Goal: Task Accomplishment & Management: Manage account settings

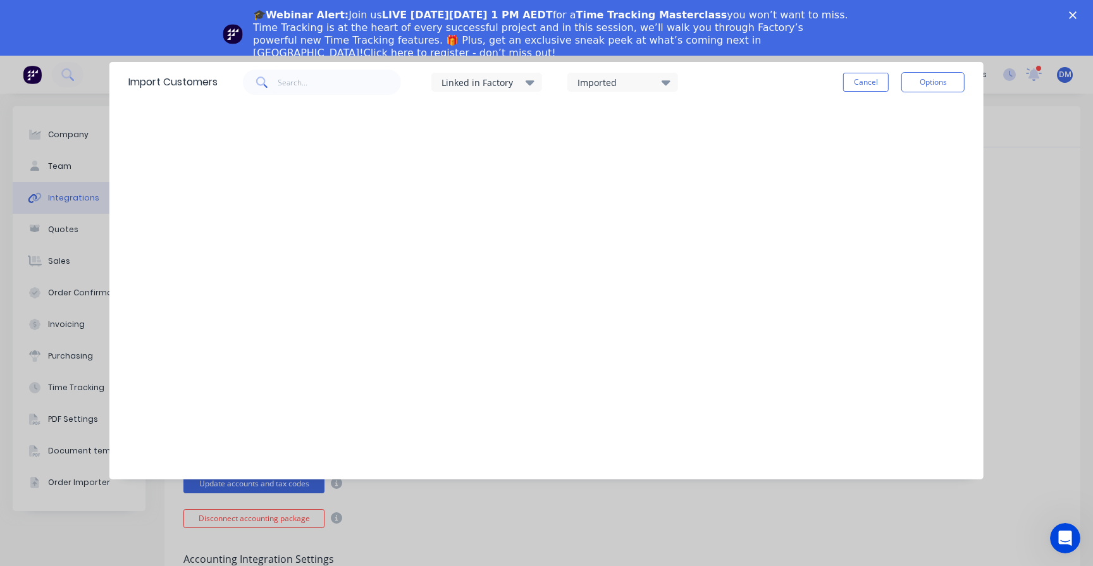
scroll to position [52, 0]
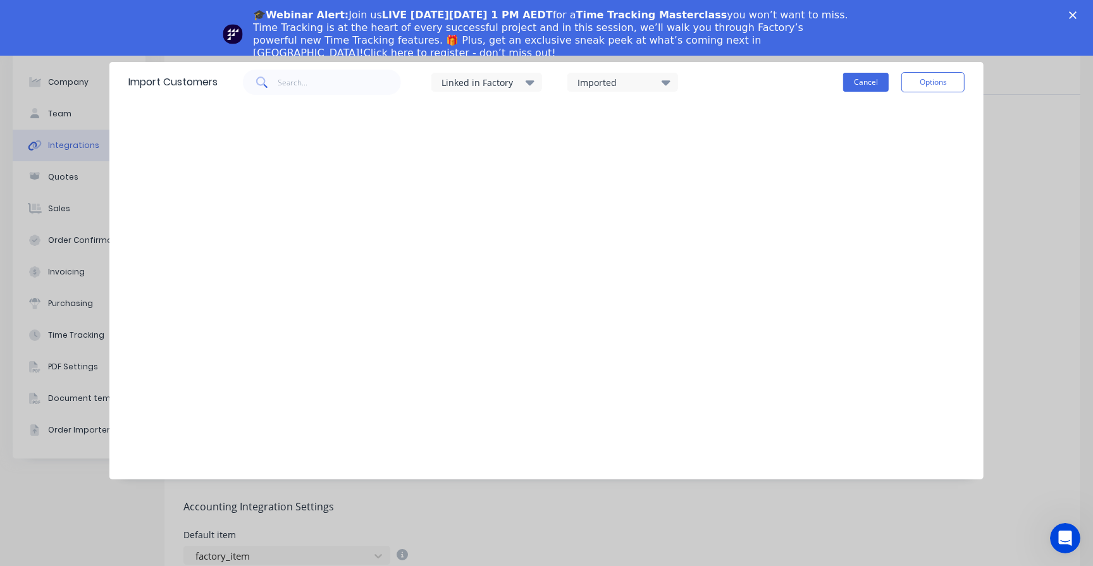
click at [871, 77] on button "Cancel" at bounding box center [866, 82] width 46 height 19
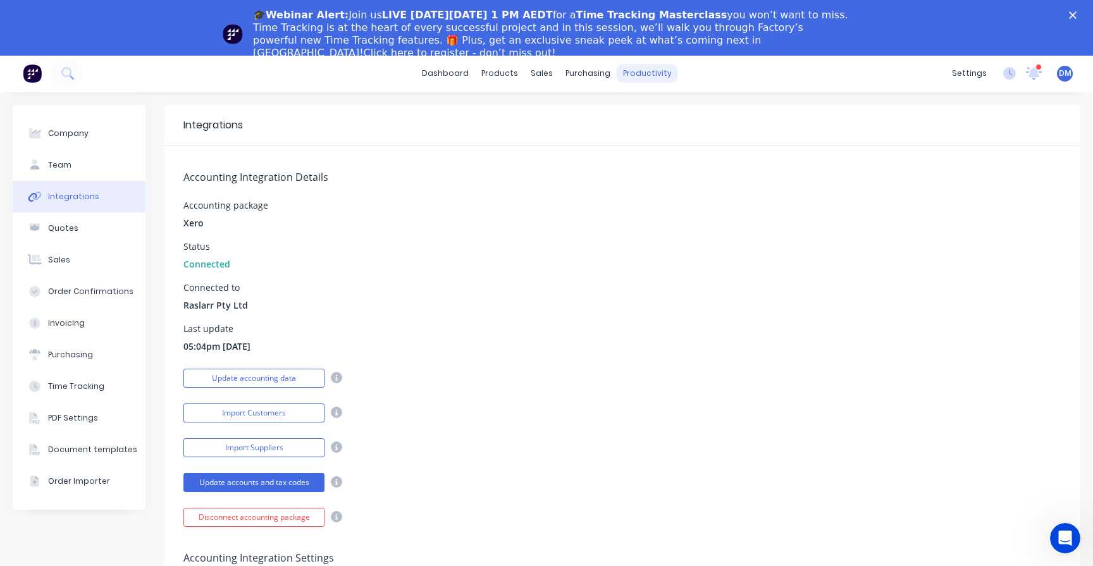
scroll to position [0, 0]
click at [1079, 14] on div "Close" at bounding box center [1075, 15] width 13 height 8
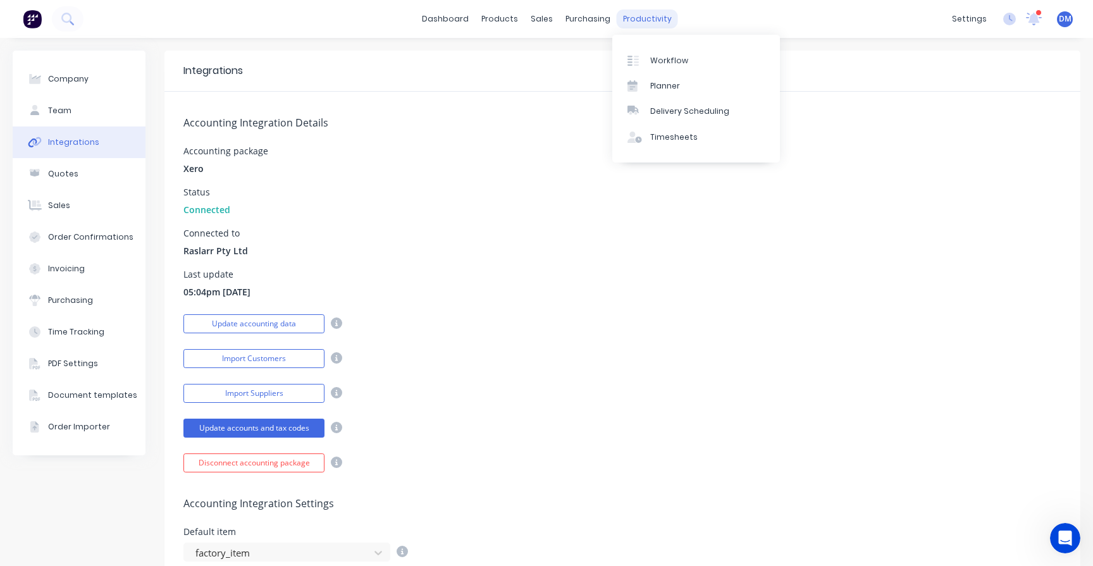
click at [625, 19] on div "productivity" at bounding box center [647, 18] width 61 height 19
click at [643, 55] on div at bounding box center [636, 60] width 19 height 11
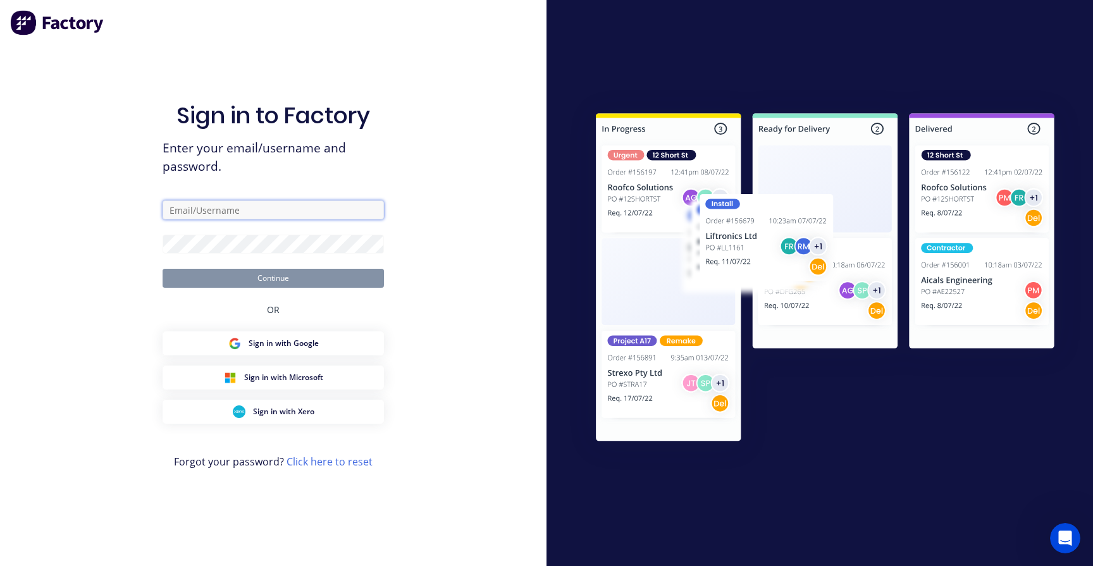
type input "[PERSON_NAME][EMAIL_ADDRESS][DOMAIN_NAME]"
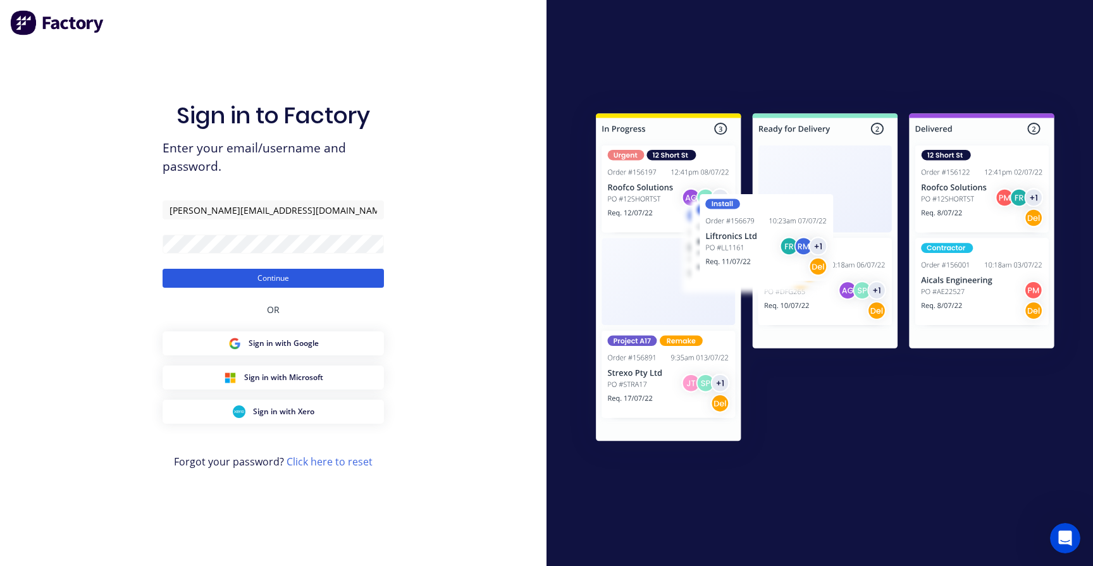
click at [269, 285] on button "Continue" at bounding box center [273, 278] width 221 height 19
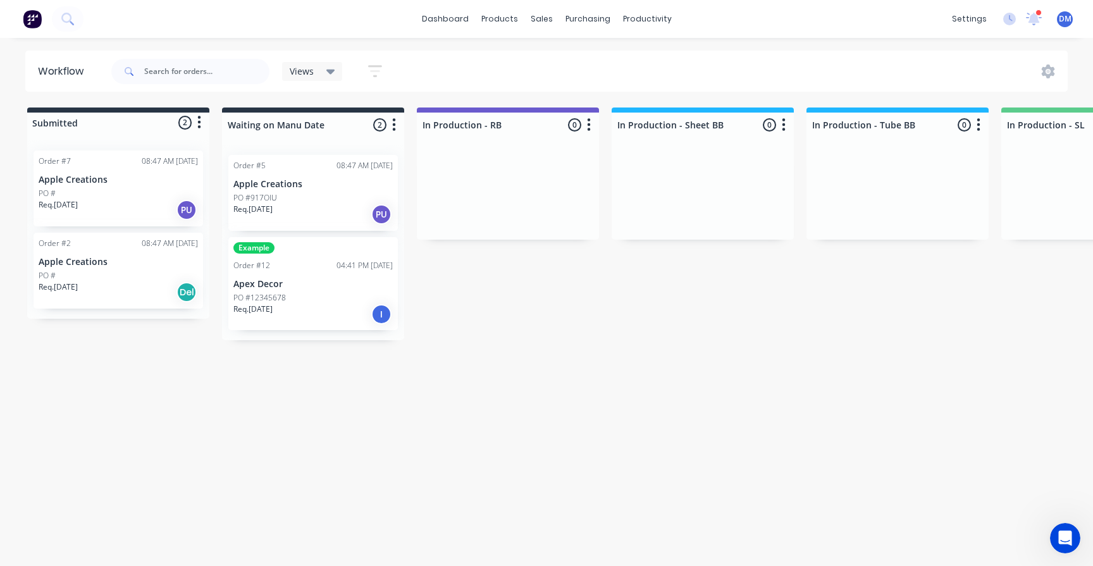
click at [379, 77] on icon "button" at bounding box center [375, 71] width 14 height 16
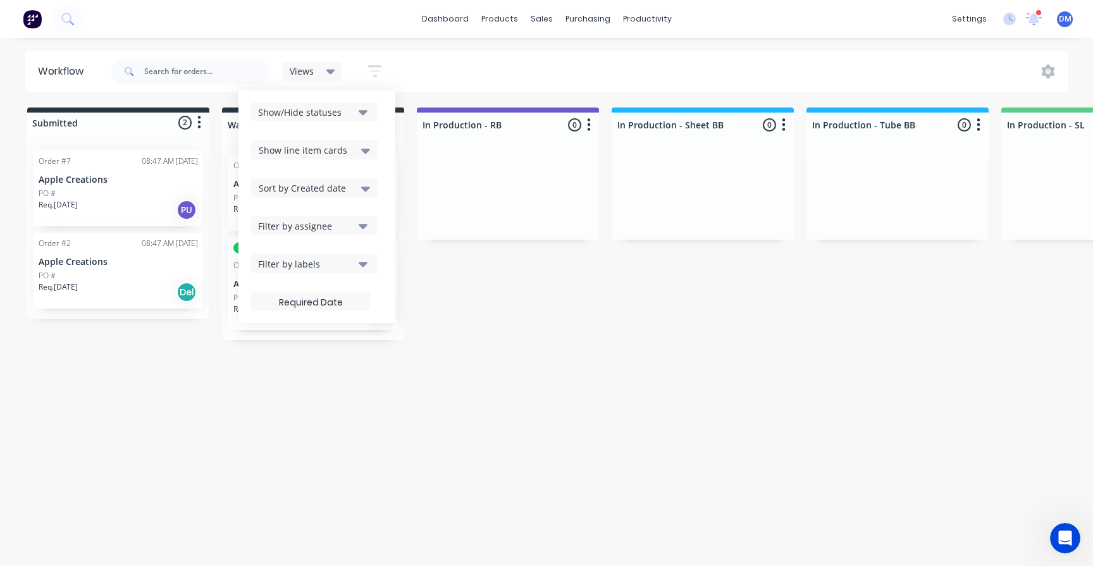
click at [365, 114] on icon "button" at bounding box center [363, 112] width 9 height 14
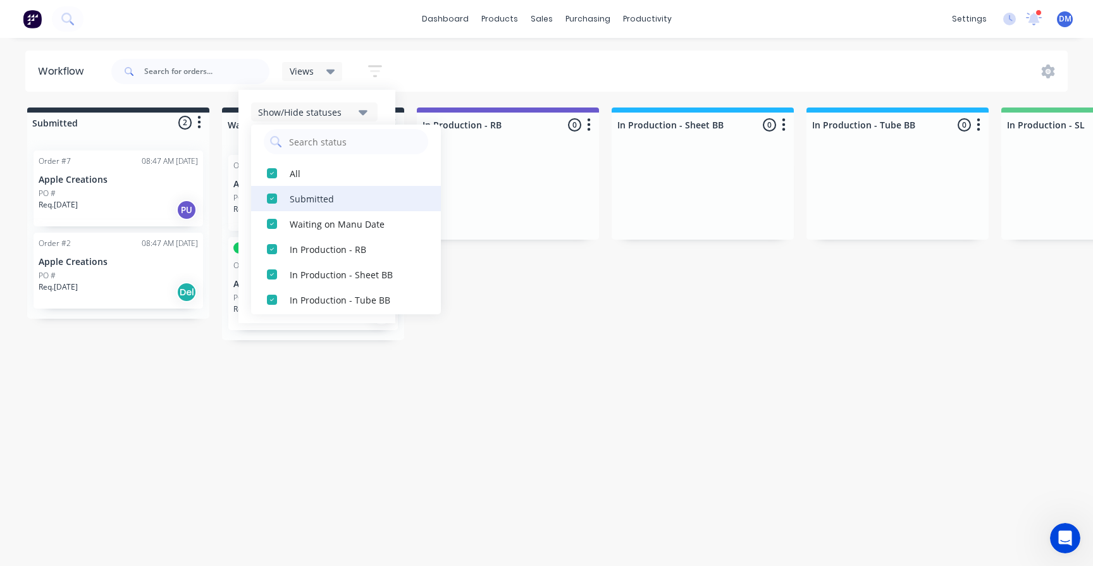
scroll to position [8, 0]
click at [273, 178] on div "button" at bounding box center [271, 173] width 25 height 25
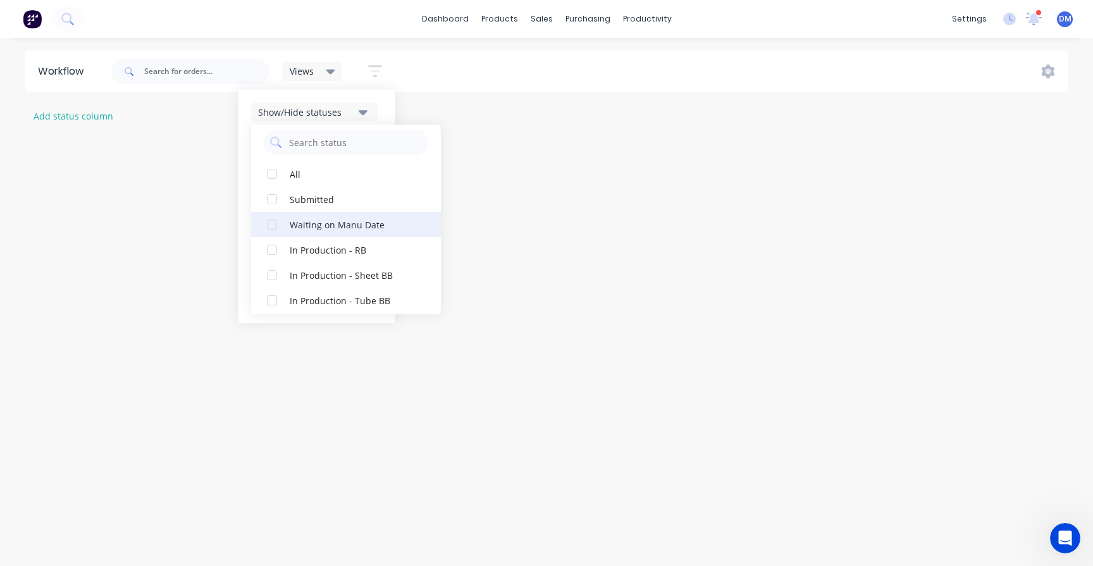
click at [271, 226] on div "button" at bounding box center [271, 224] width 25 height 25
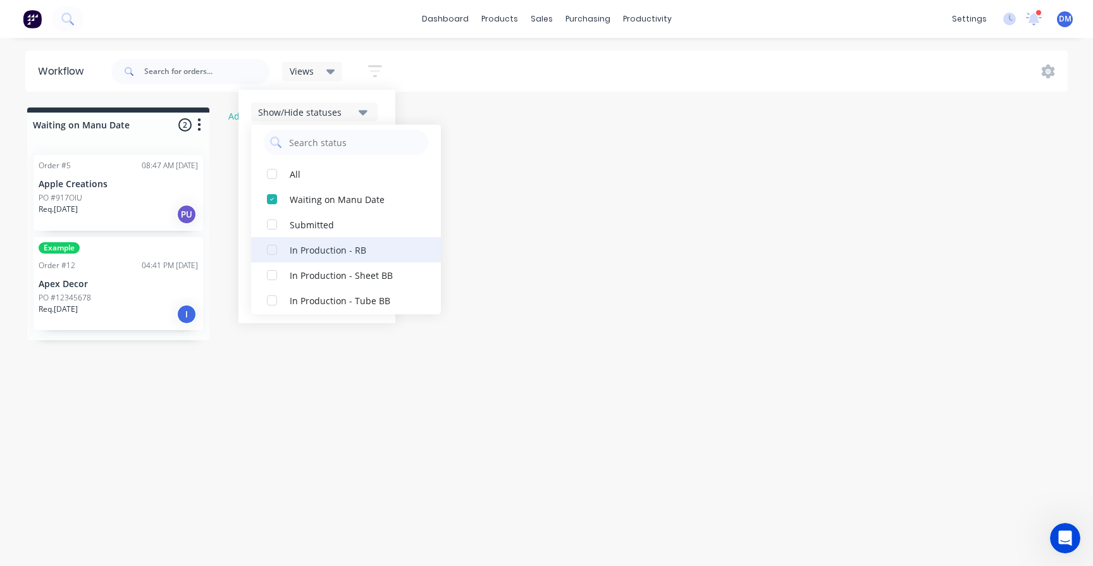
click at [272, 246] on div "button" at bounding box center [271, 249] width 25 height 25
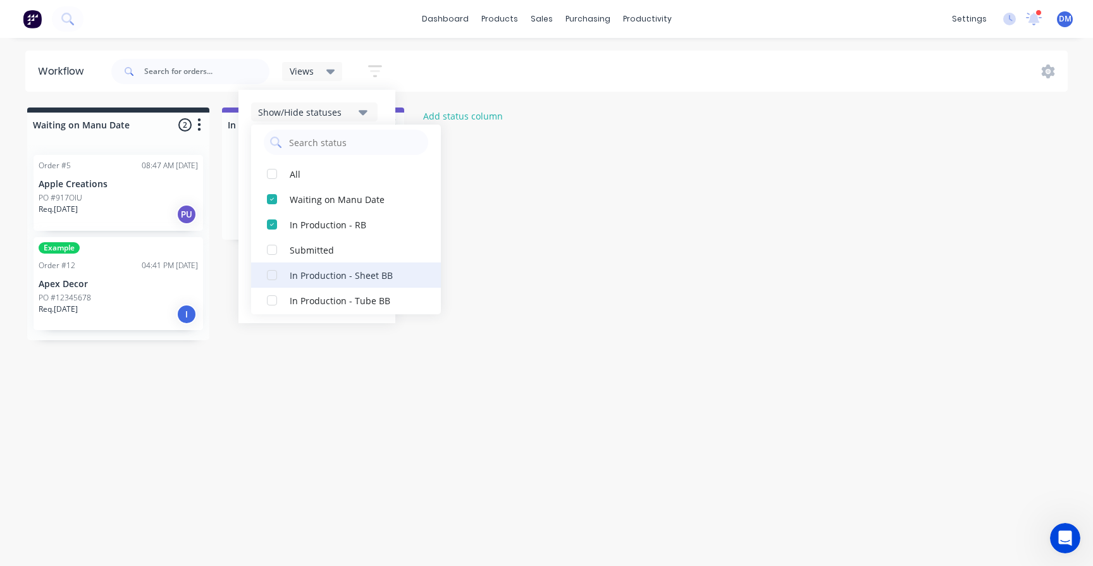
click at [274, 275] on div "button" at bounding box center [271, 274] width 25 height 25
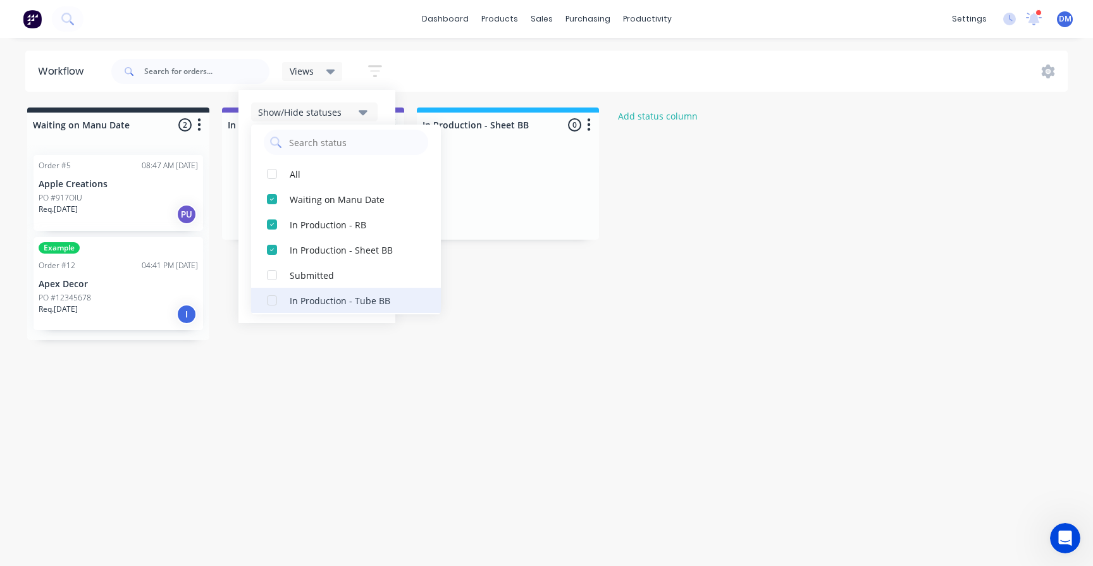
click at [271, 301] on div "button" at bounding box center [271, 300] width 25 height 25
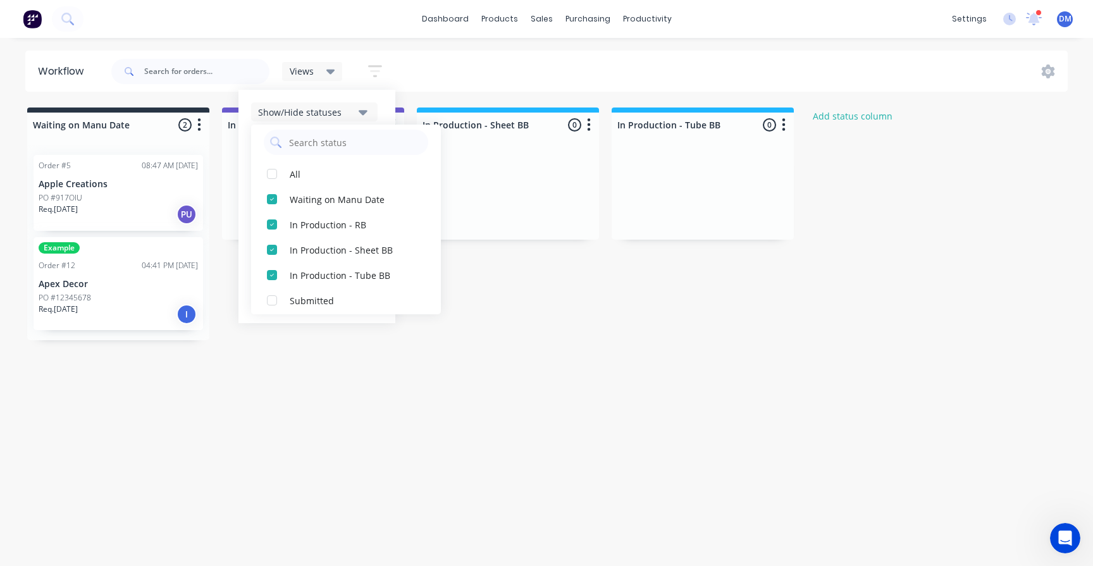
click at [487, 373] on div "Workflow Views Save new view None (Default) edit Show/Hide statuses All Waiting…" at bounding box center [546, 296] width 1093 height 490
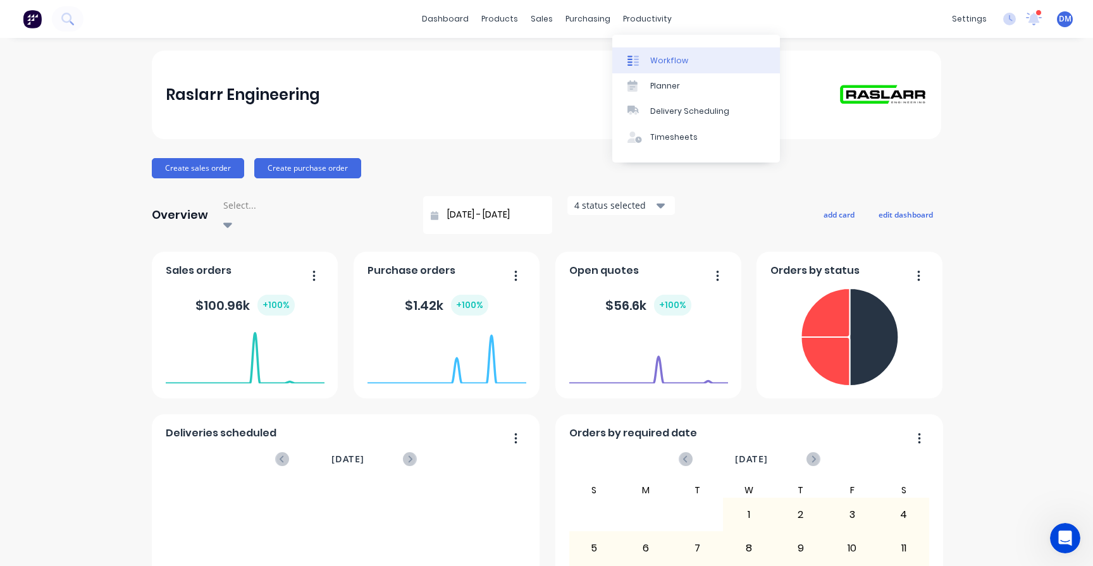
click at [642, 56] on div at bounding box center [636, 60] width 19 height 11
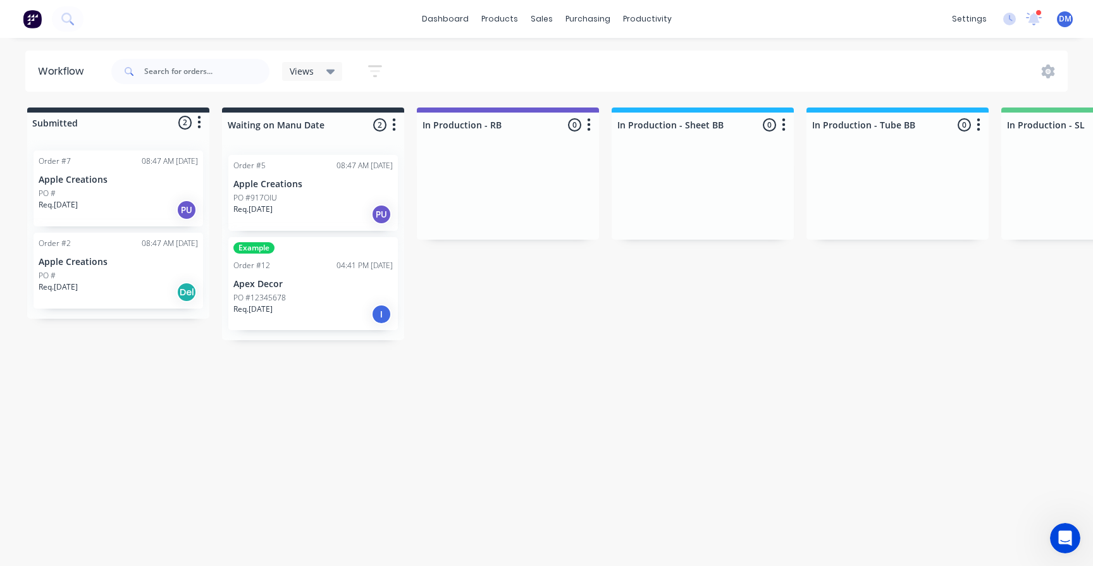
click at [372, 77] on icon "button" at bounding box center [375, 71] width 14 height 16
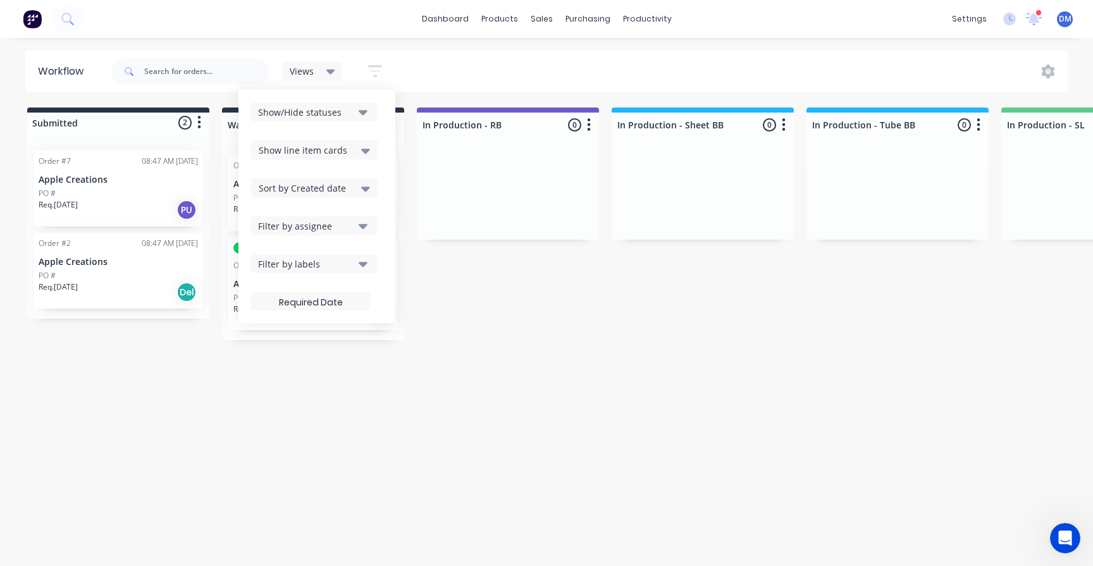
click at [305, 113] on div "Show/Hide statuses" at bounding box center [305, 112] width 95 height 13
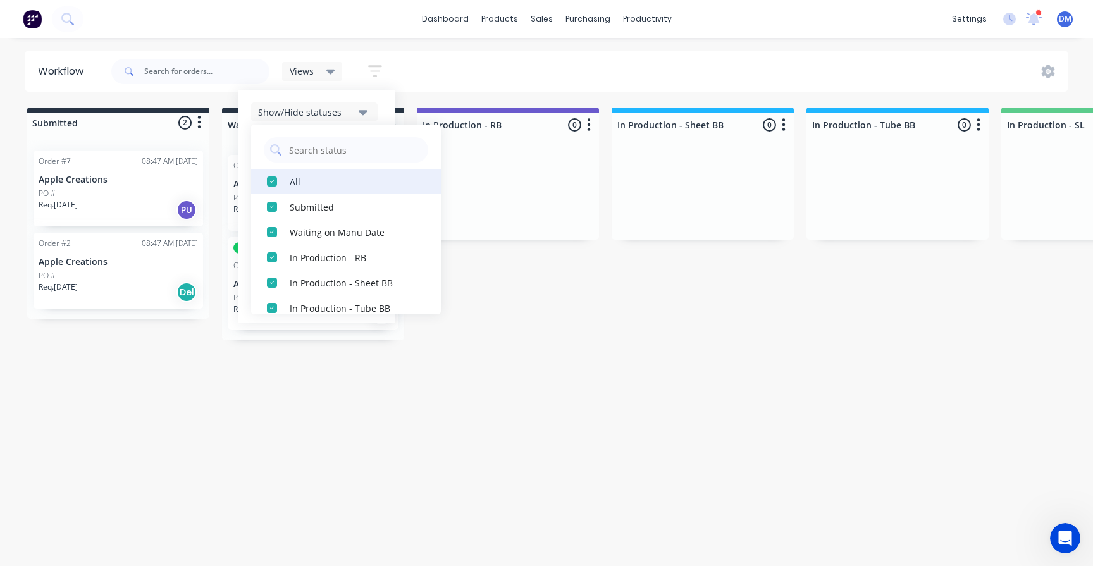
click at [271, 182] on div "button" at bounding box center [271, 181] width 25 height 25
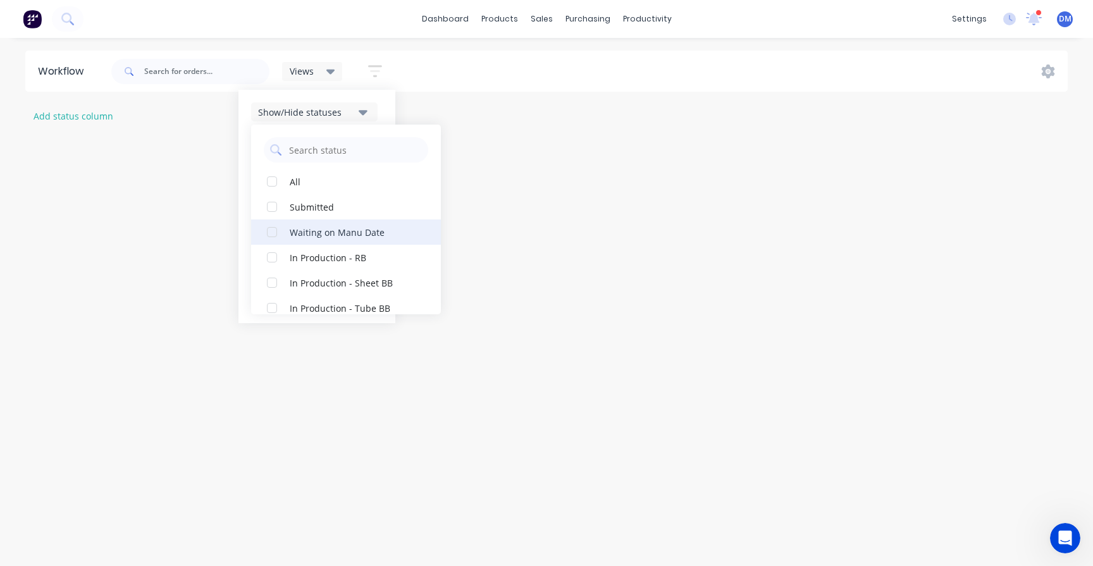
click at [272, 228] on div "button" at bounding box center [271, 231] width 25 height 25
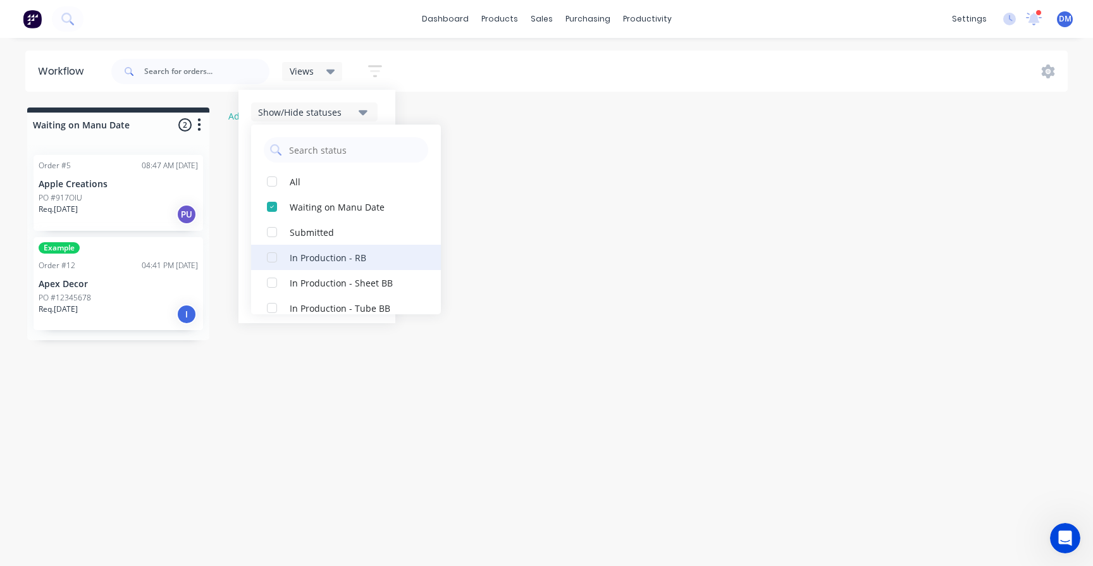
click at [273, 261] on div "button" at bounding box center [271, 257] width 25 height 25
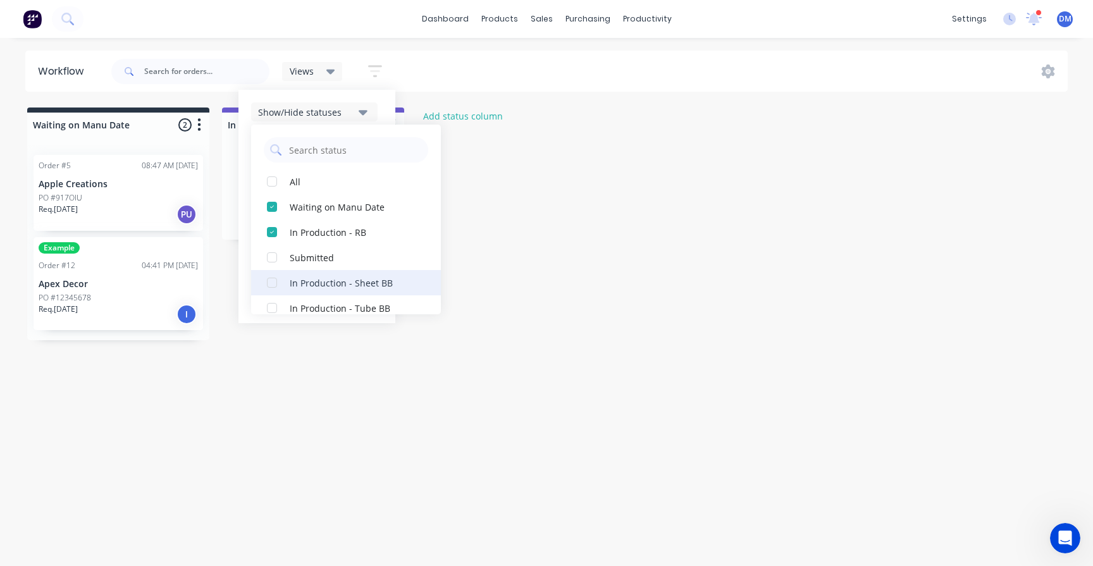
click at [272, 285] on div "button" at bounding box center [271, 282] width 25 height 25
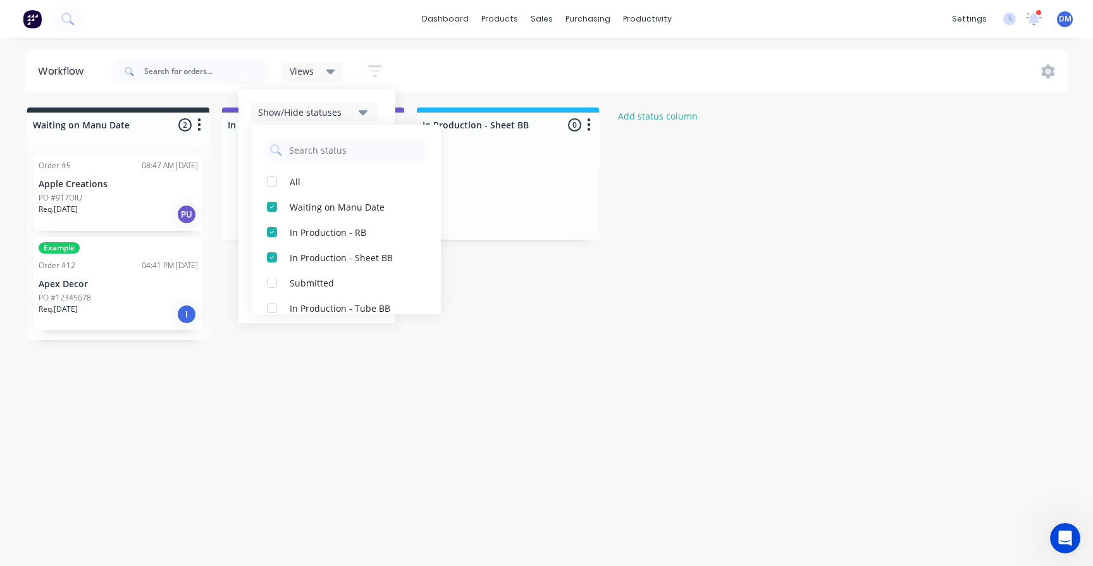
click at [424, 73] on div "Views Save new view None (Default) edit Show/Hide statuses All Waiting on Manu …" at bounding box center [588, 71] width 959 height 38
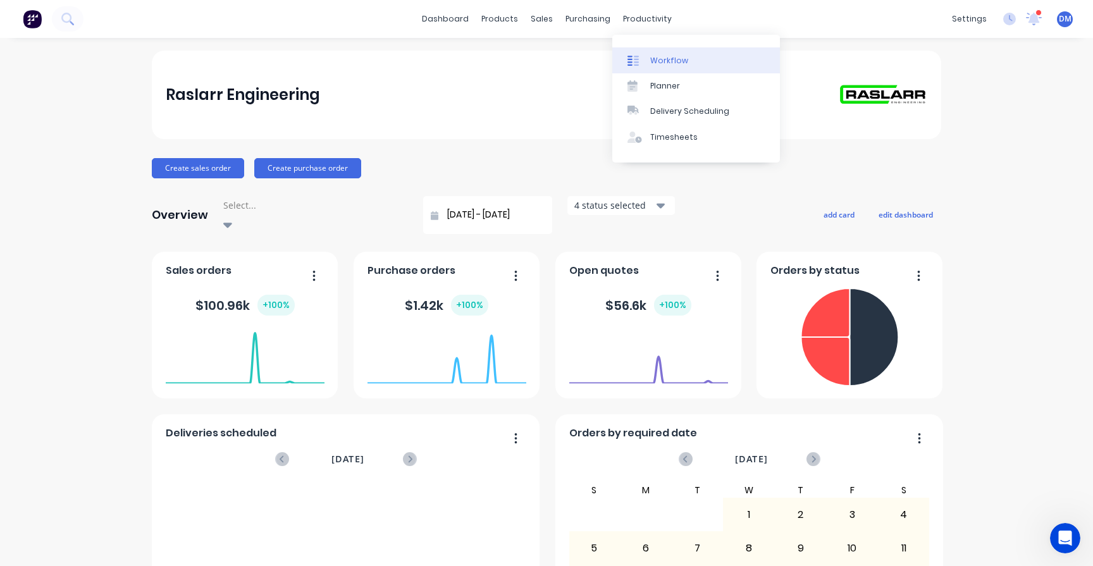
click at [638, 57] on icon at bounding box center [632, 60] width 11 height 11
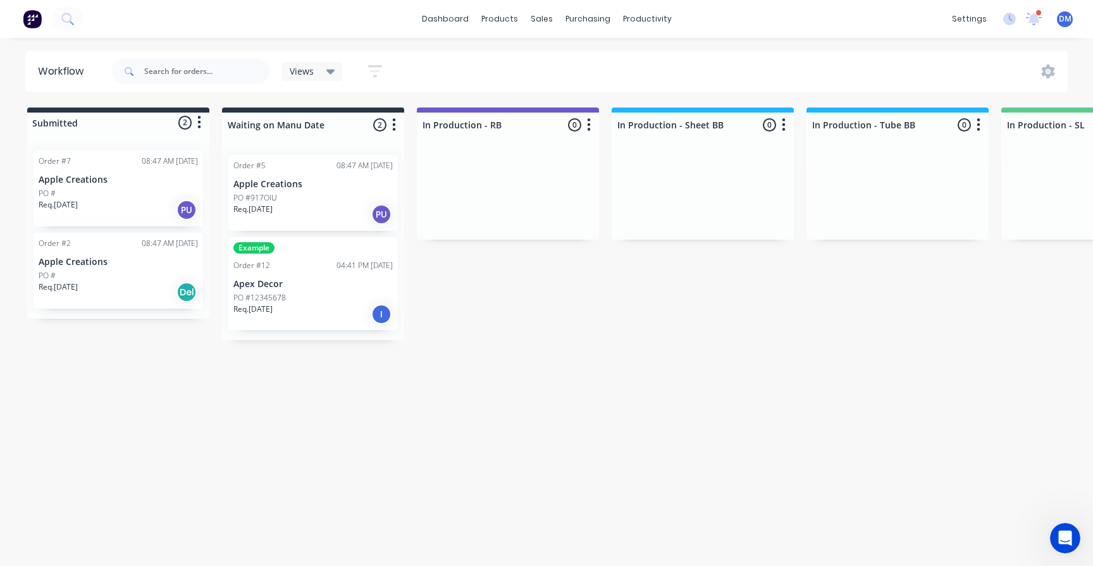
click at [377, 67] on icon "button" at bounding box center [375, 71] width 14 height 12
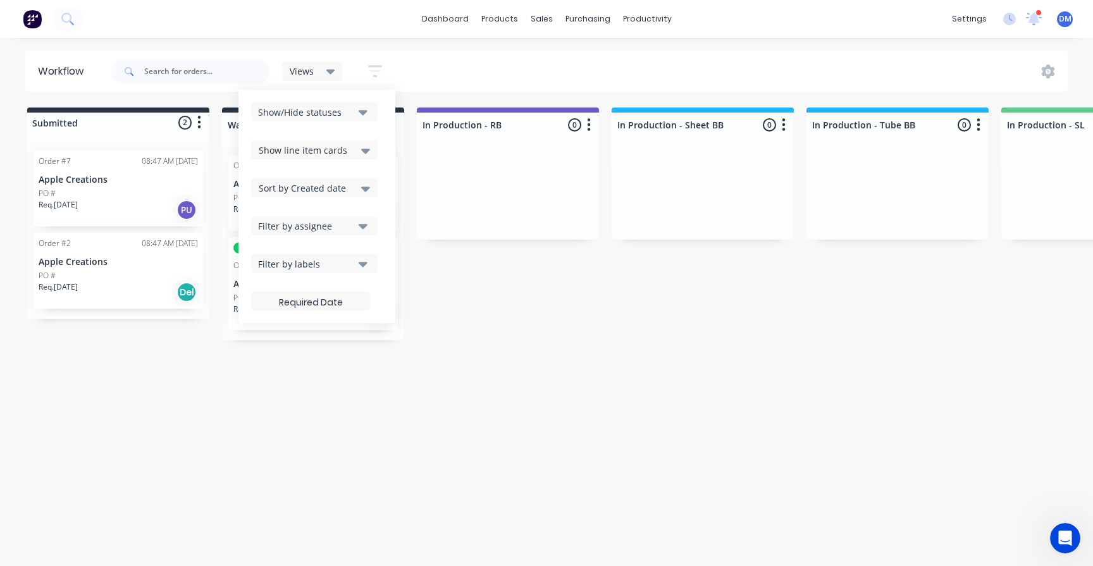
click at [322, 107] on div "Show/Hide statuses" at bounding box center [305, 112] width 95 height 13
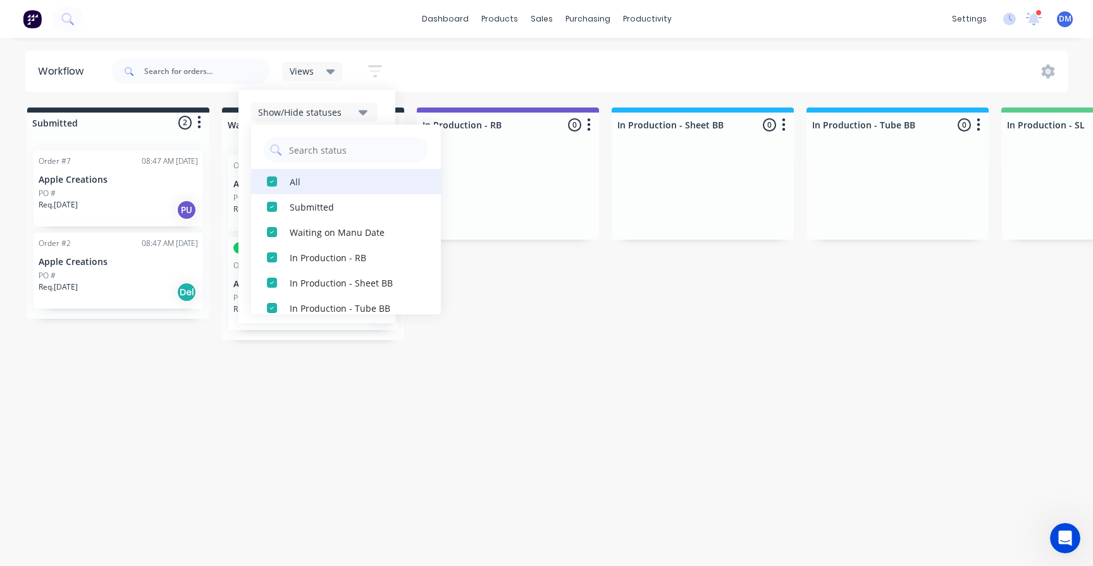
click at [274, 187] on div "button" at bounding box center [271, 181] width 25 height 25
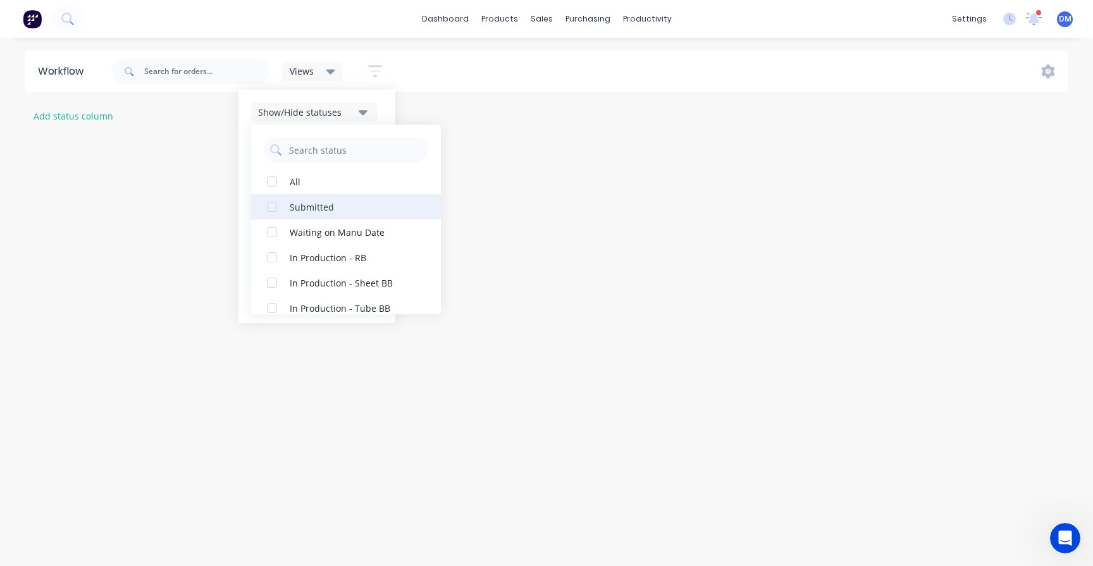
click at [274, 213] on div "button" at bounding box center [271, 206] width 25 height 25
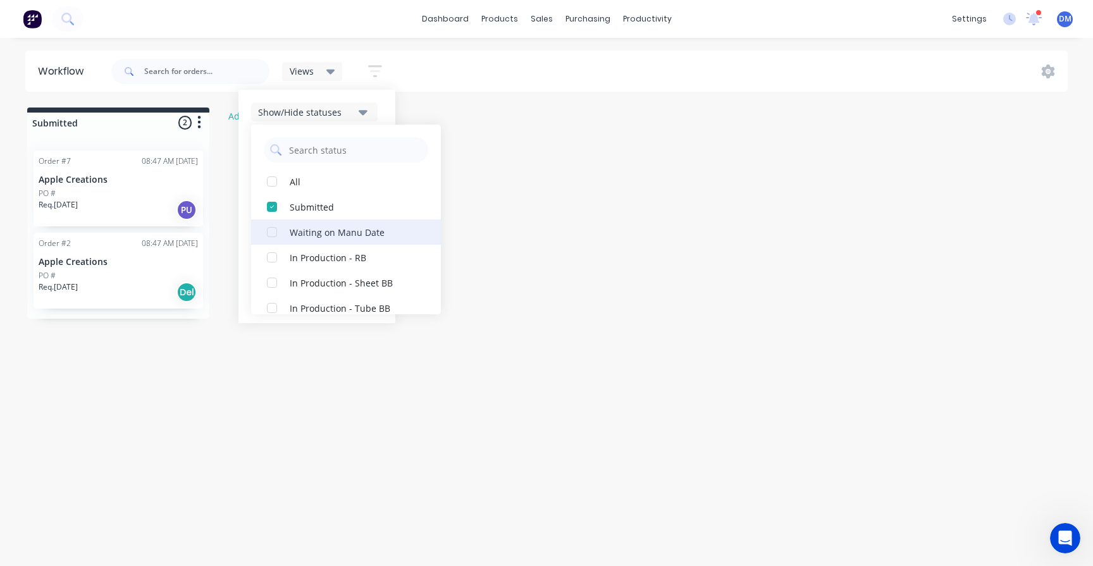
click at [272, 237] on div "button" at bounding box center [271, 231] width 25 height 25
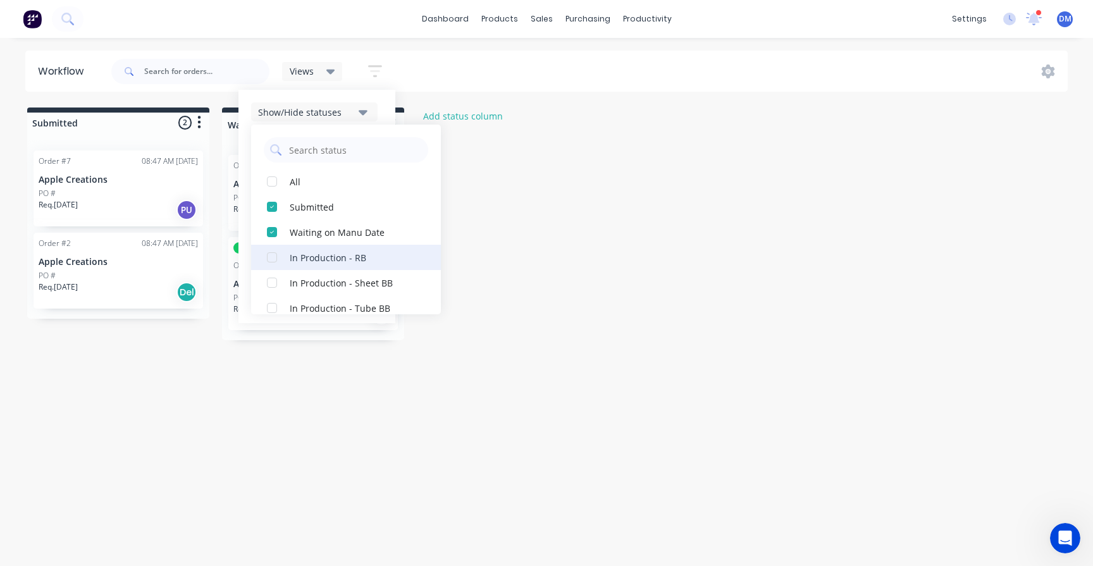
click at [270, 257] on div "button" at bounding box center [271, 257] width 25 height 25
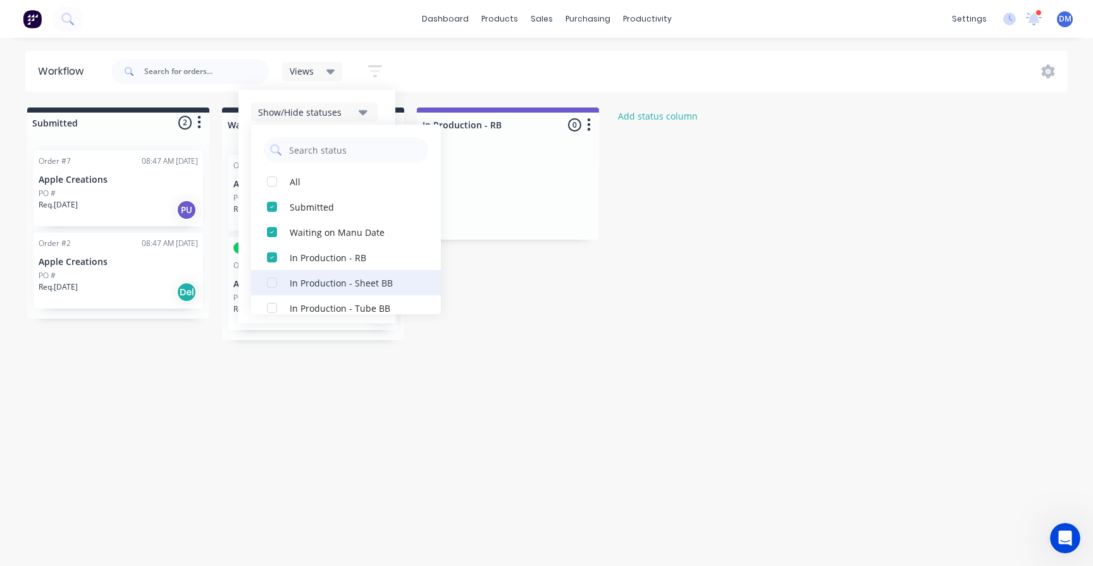
click at [269, 278] on div "button" at bounding box center [271, 282] width 25 height 25
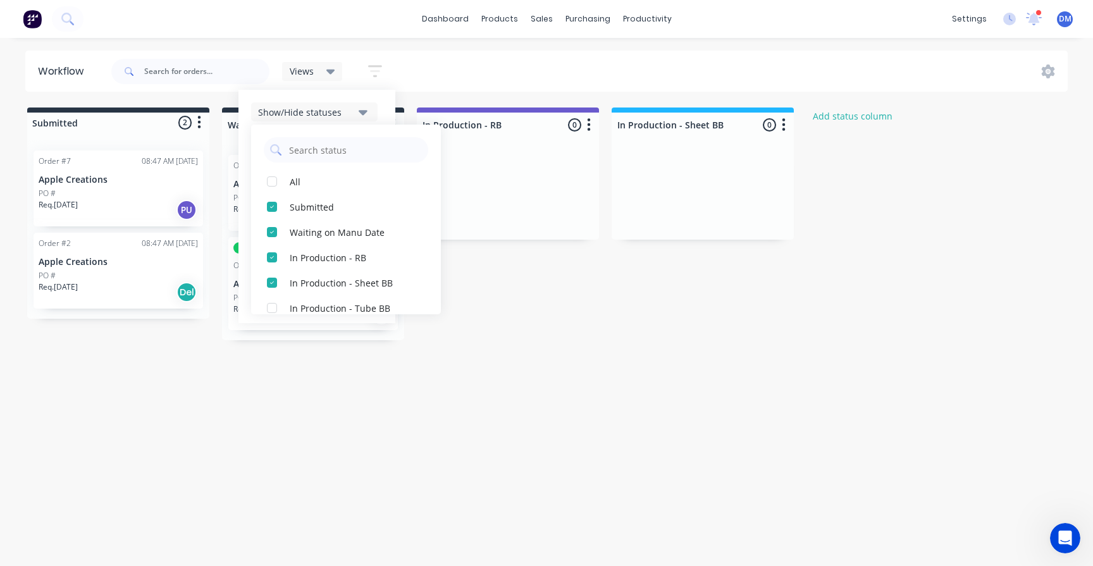
click at [331, 70] on icon at bounding box center [330, 72] width 9 height 5
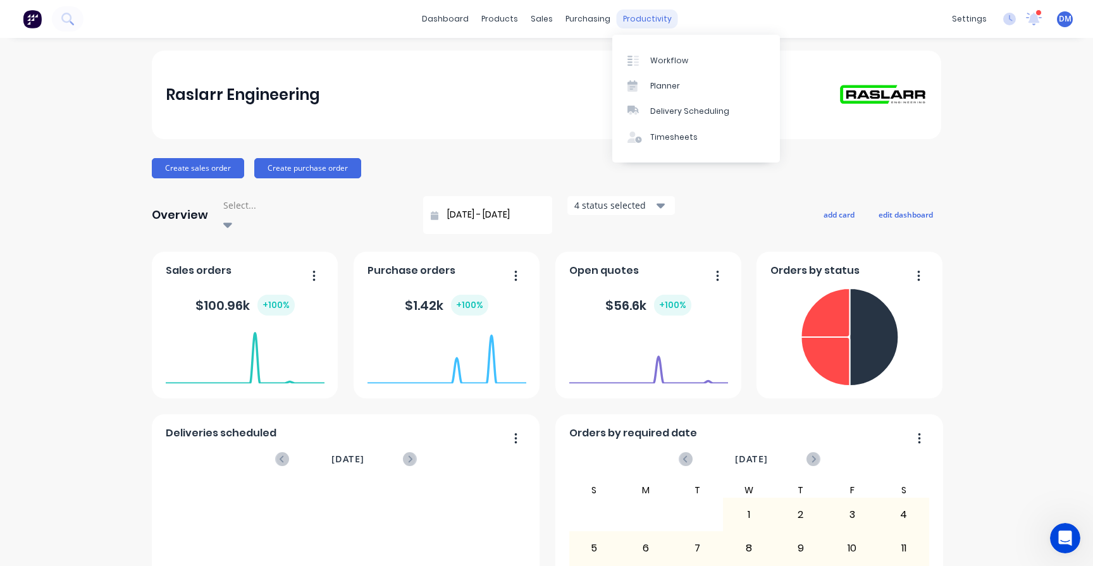
click at [617, 24] on div "productivity" at bounding box center [647, 18] width 61 height 19
click at [640, 51] on link "Workflow" at bounding box center [696, 59] width 168 height 25
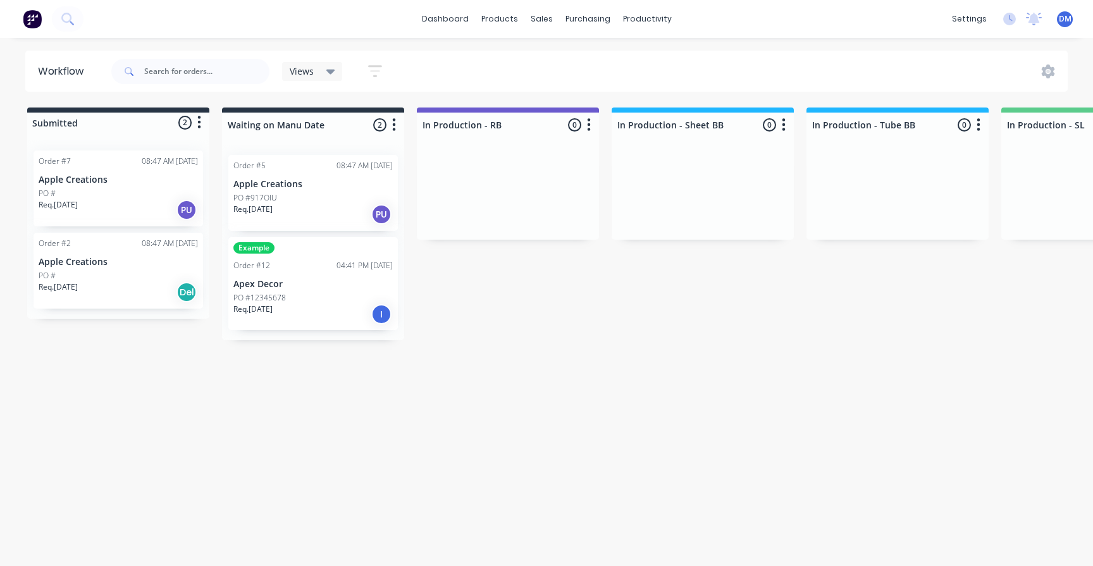
click at [331, 71] on icon at bounding box center [330, 72] width 9 height 5
click at [371, 74] on icon "button" at bounding box center [375, 71] width 14 height 16
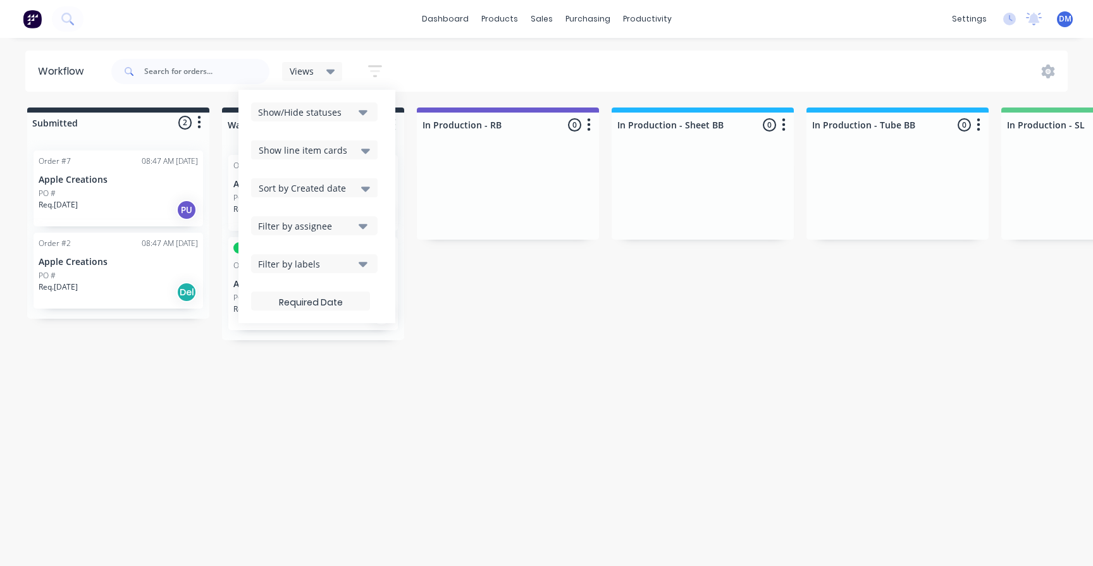
click at [347, 116] on div "Show/Hide statuses" at bounding box center [305, 112] width 95 height 13
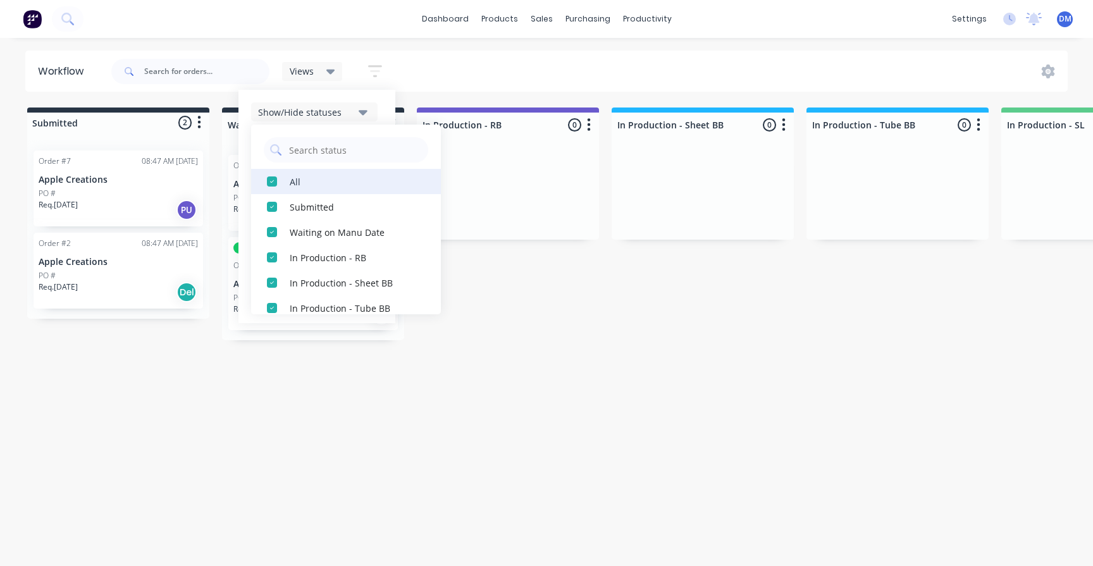
click at [271, 186] on div "button" at bounding box center [271, 181] width 25 height 25
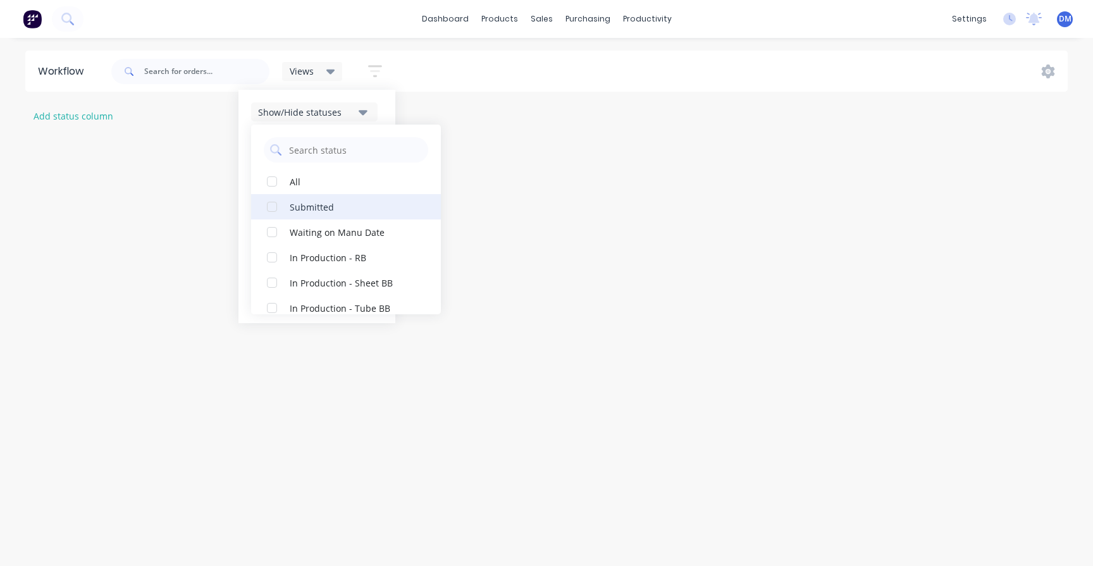
click at [271, 211] on div "button" at bounding box center [271, 206] width 25 height 25
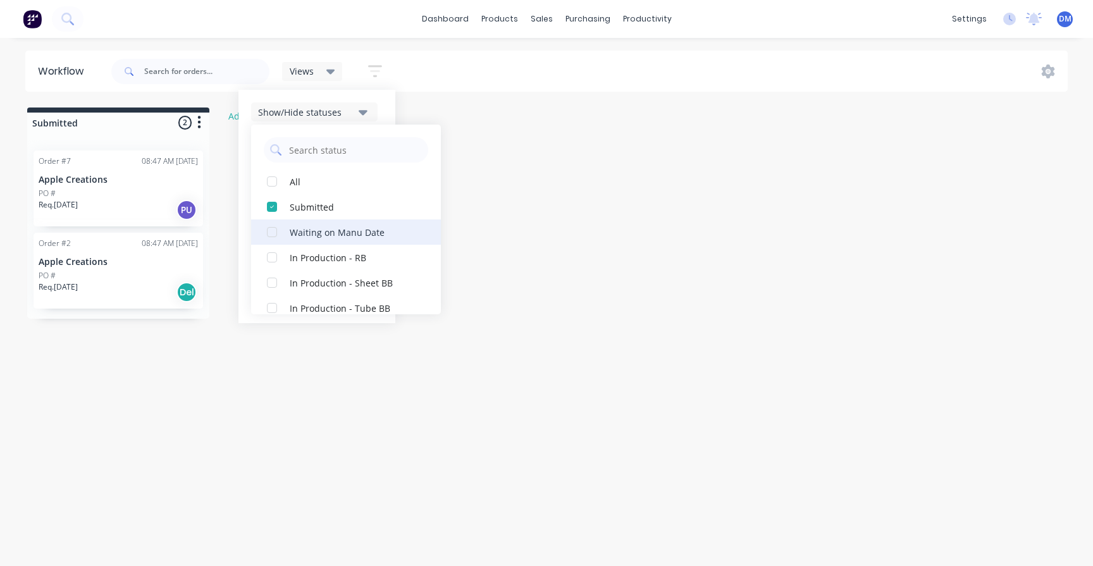
click at [271, 231] on div "button" at bounding box center [271, 231] width 25 height 25
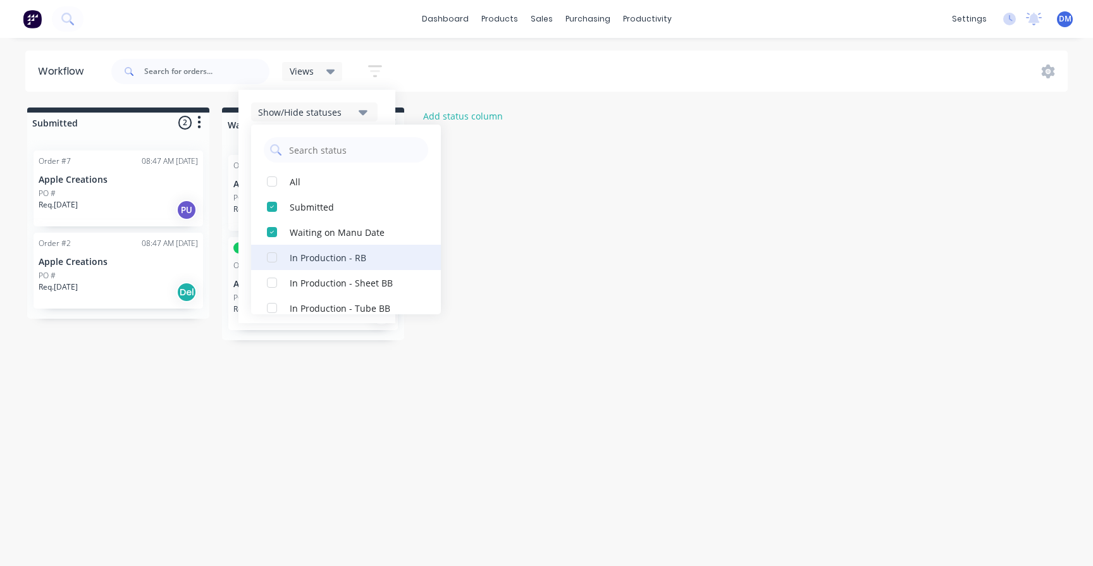
click at [271, 257] on div "button" at bounding box center [271, 257] width 25 height 25
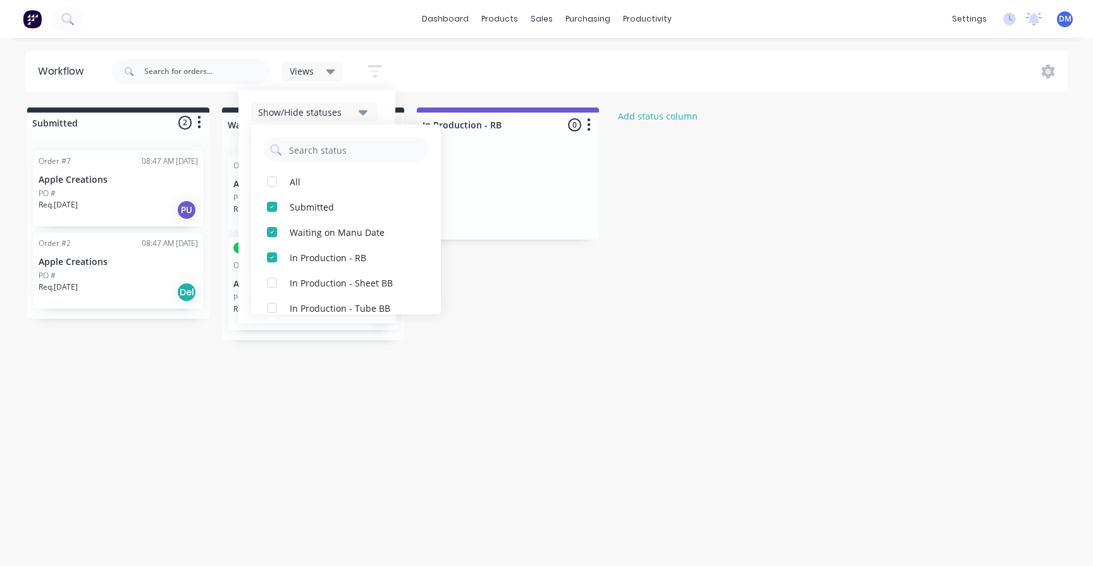
click at [801, 457] on div "Workflow Views Save new view None (Default) edit Show/Hide statuses All Submitt…" at bounding box center [546, 296] width 1093 height 490
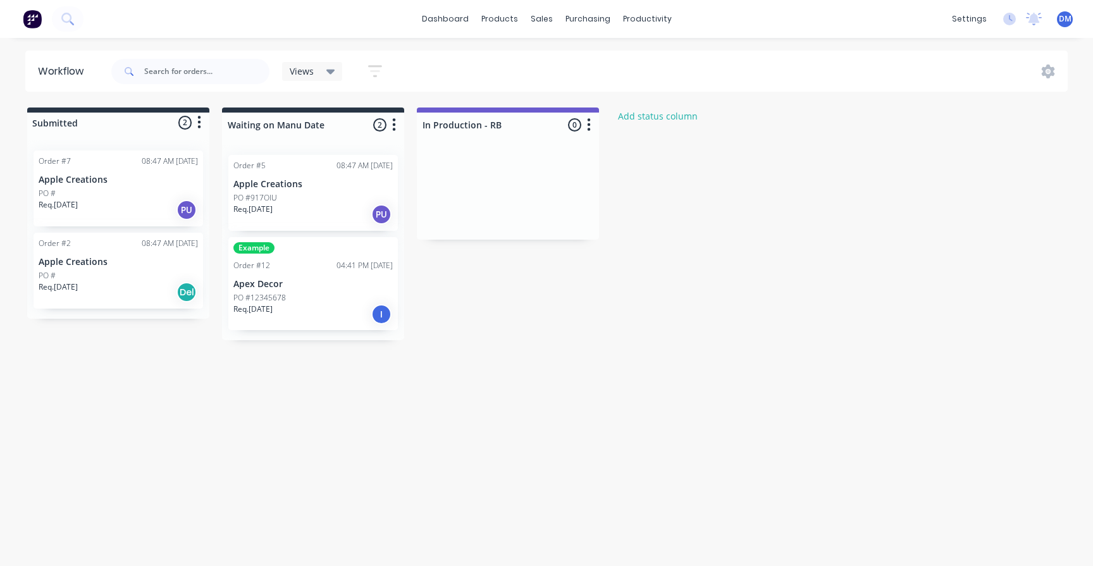
click at [328, 71] on icon at bounding box center [330, 72] width 9 height 5
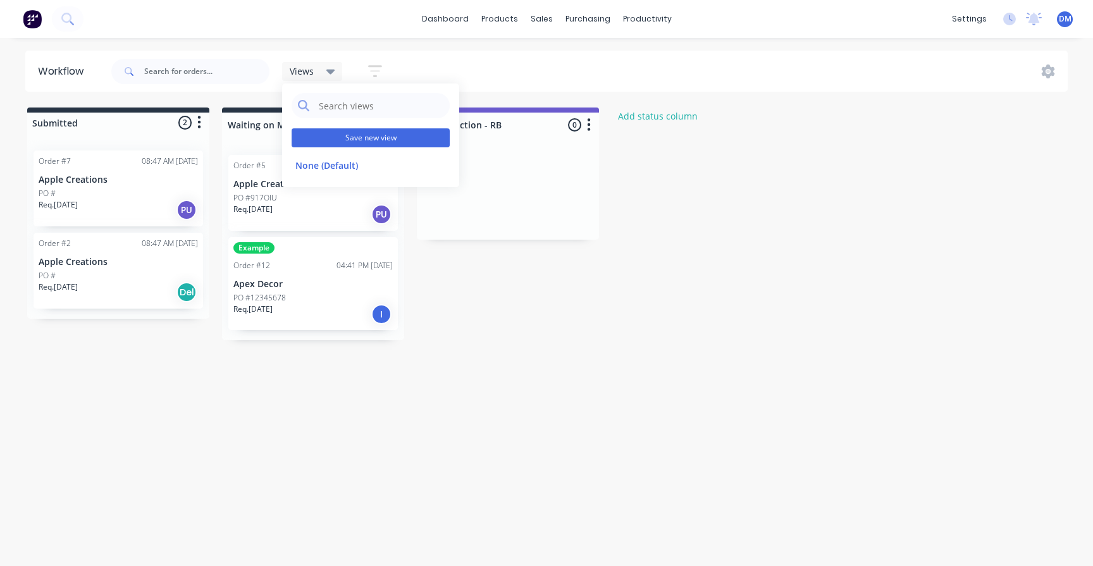
click at [322, 145] on button "Save new view" at bounding box center [370, 137] width 158 height 19
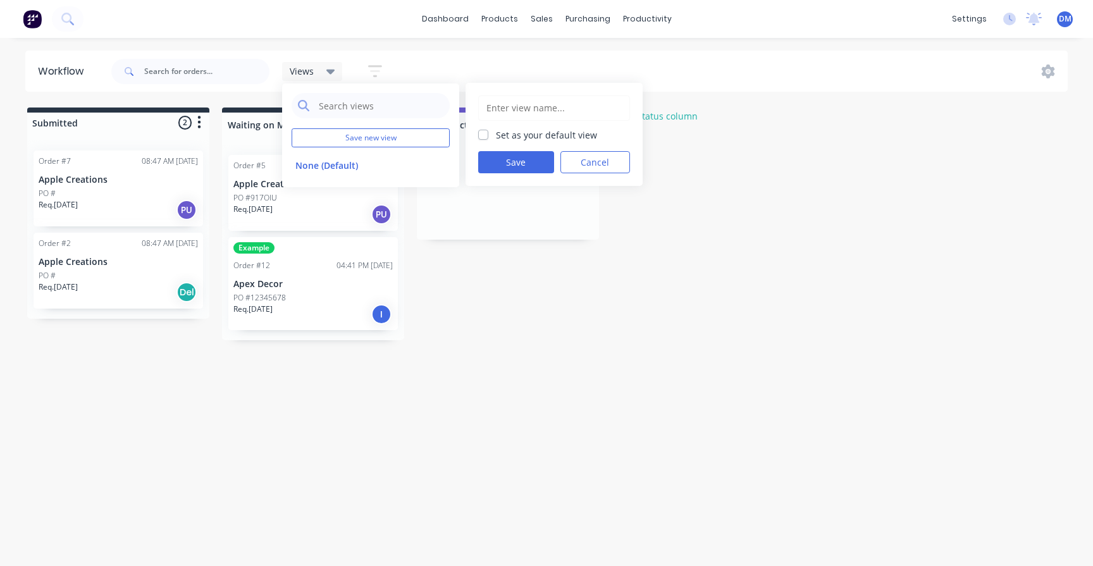
click at [505, 108] on input "text" at bounding box center [554, 108] width 138 height 24
type input "Rear bars"
click at [586, 159] on button "Cancel" at bounding box center [595, 162] width 70 height 22
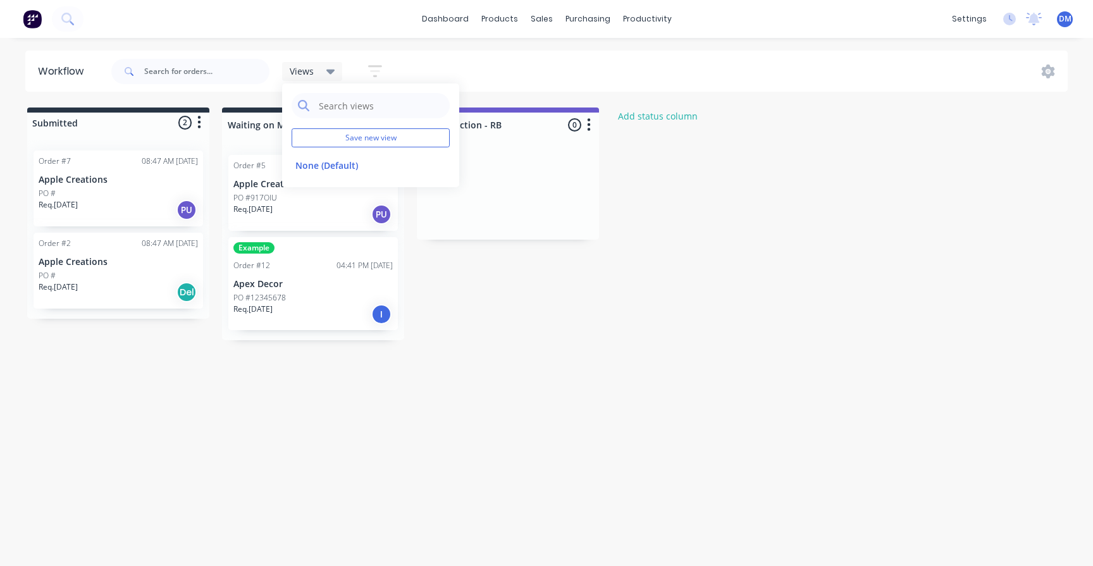
click at [329, 70] on icon at bounding box center [330, 72] width 9 height 5
click at [316, 301] on div "PO #12345678" at bounding box center [312, 297] width 159 height 11
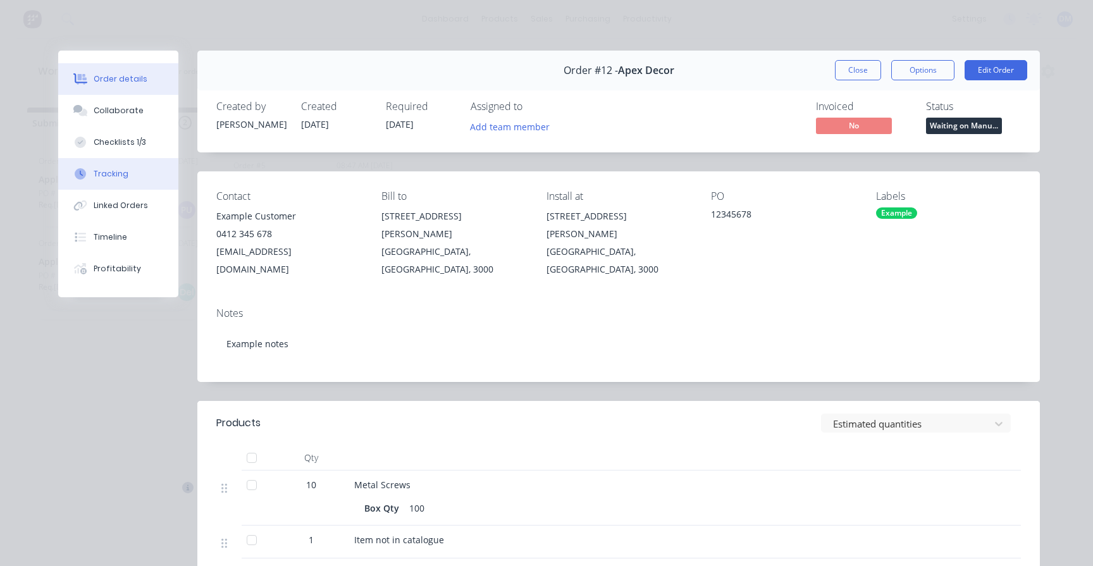
click at [114, 179] on div "Tracking" at bounding box center [111, 173] width 35 height 11
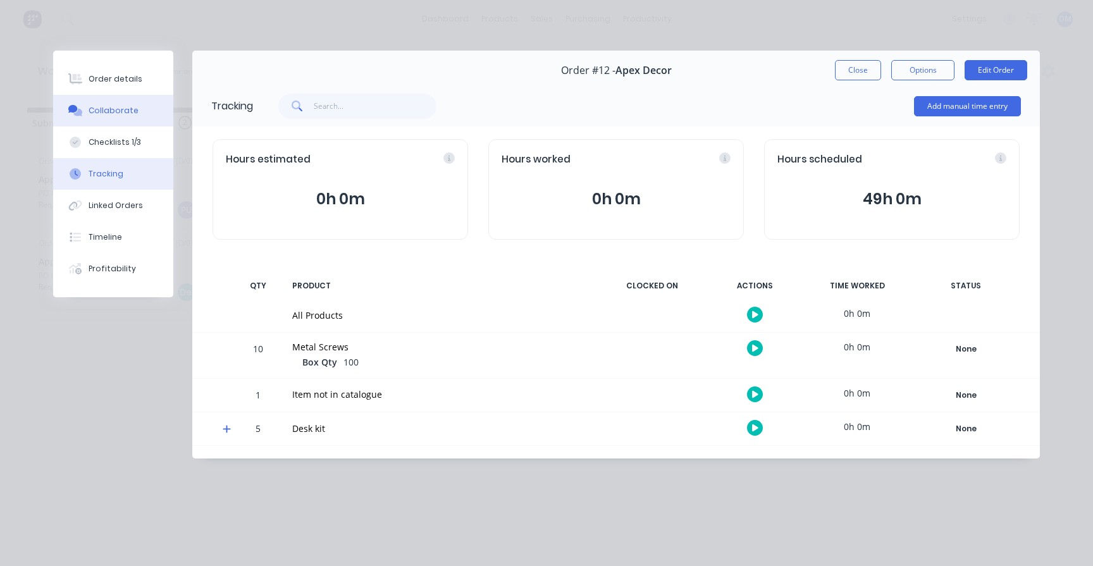
click at [113, 119] on button "Collaborate" at bounding box center [113, 111] width 120 height 32
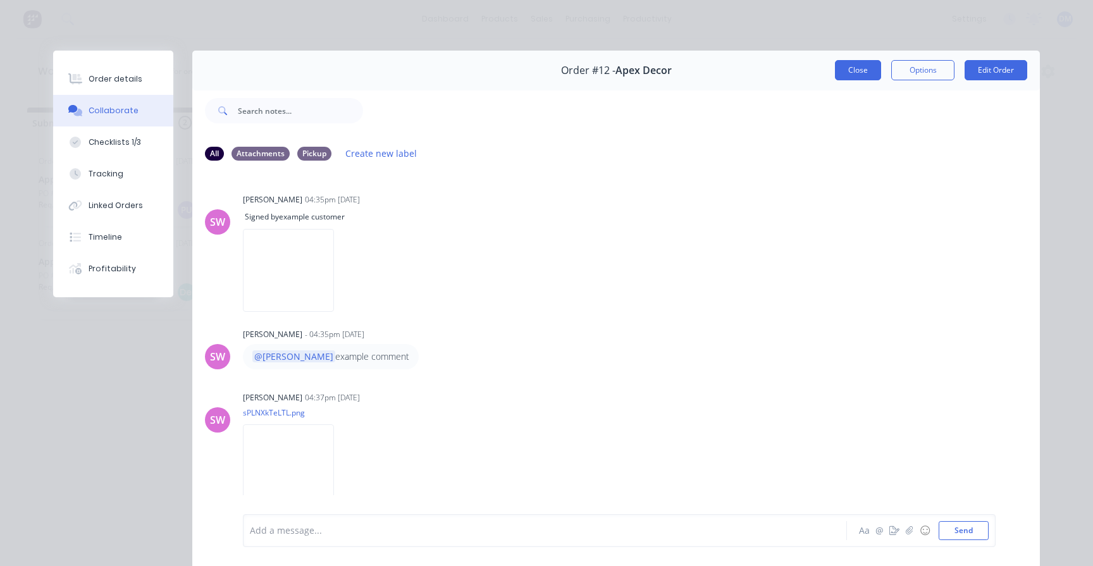
click at [859, 71] on button "Close" at bounding box center [858, 70] width 46 height 20
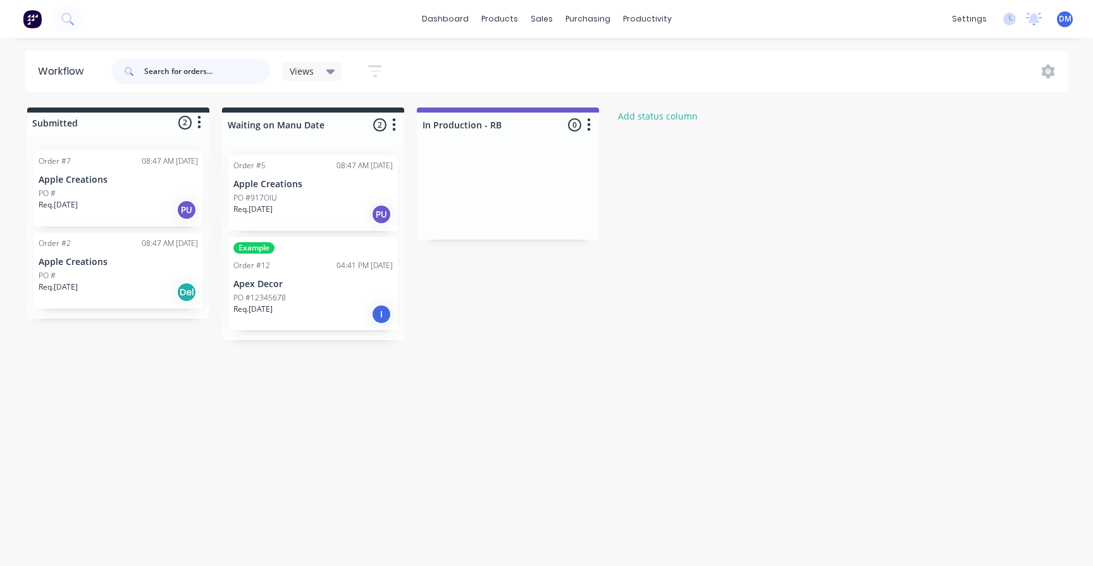
click at [162, 78] on input "text" at bounding box center [206, 71] width 125 height 25
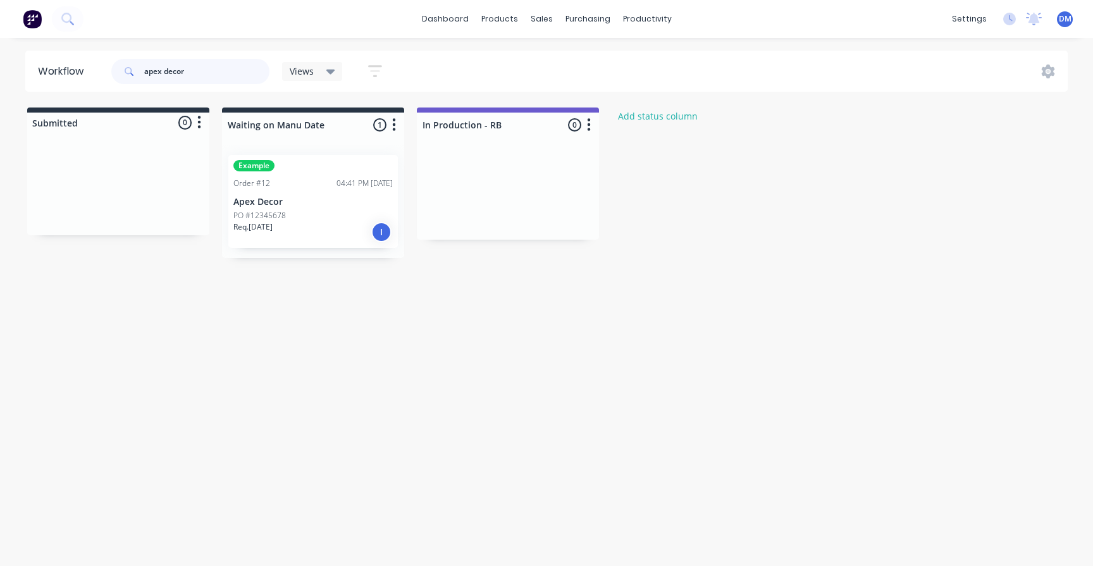
type input "apex decor"
click at [374, 68] on icon "button" at bounding box center [375, 71] width 14 height 16
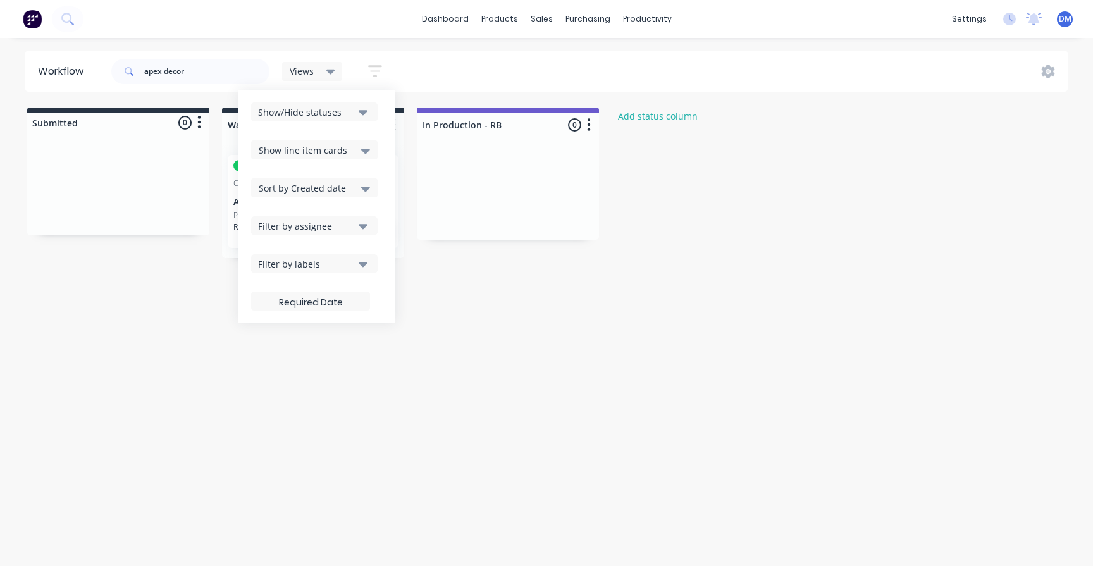
click at [346, 110] on div "Show/Hide statuses" at bounding box center [305, 112] width 95 height 13
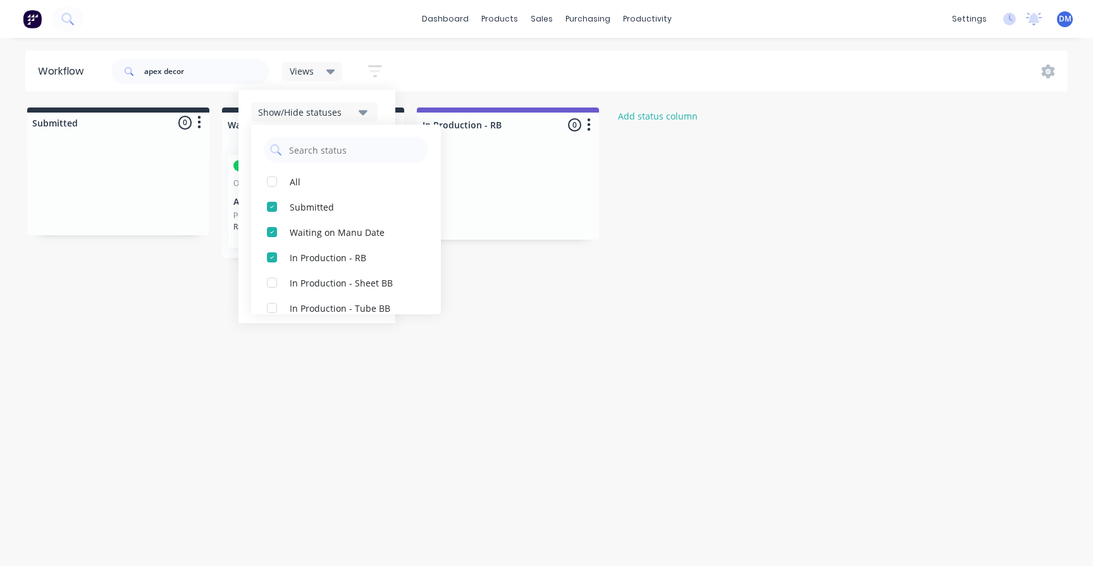
click at [288, 114] on div "Show/Hide statuses" at bounding box center [305, 112] width 95 height 13
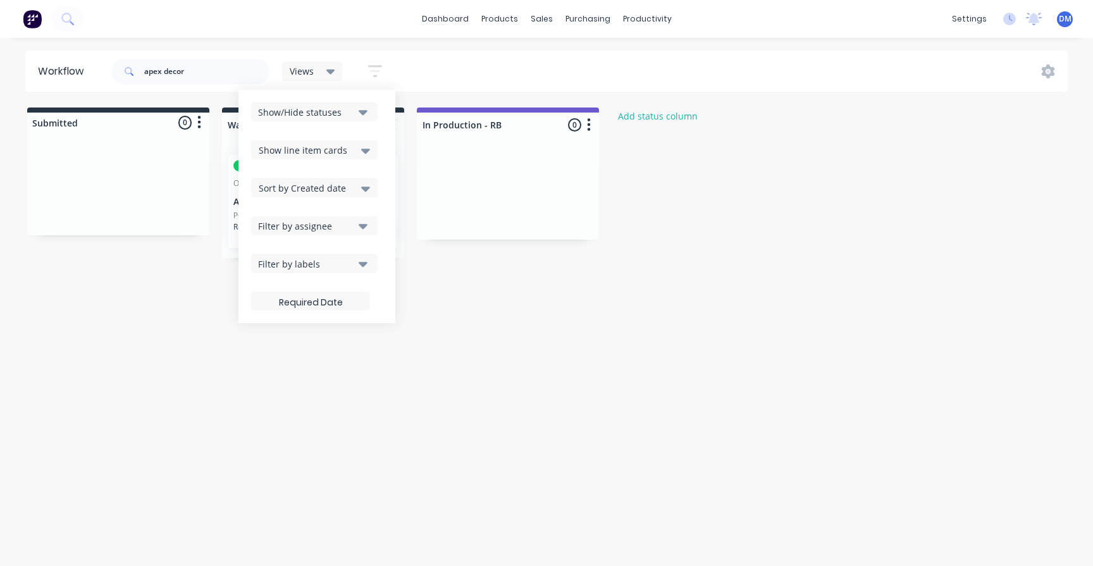
click at [307, 114] on div "Show/Hide statuses" at bounding box center [305, 112] width 95 height 13
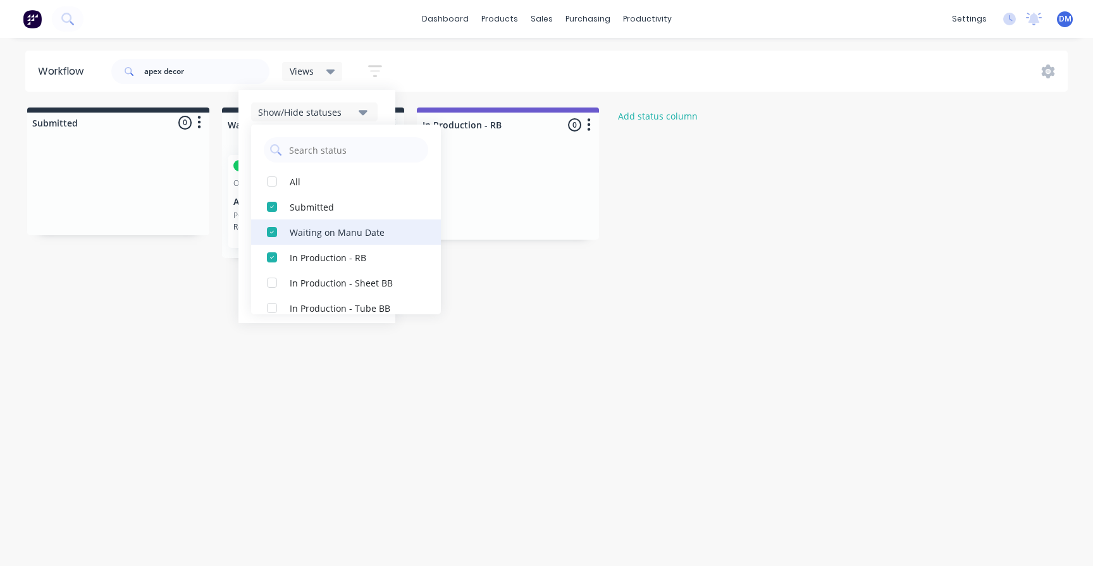
scroll to position [266, 0]
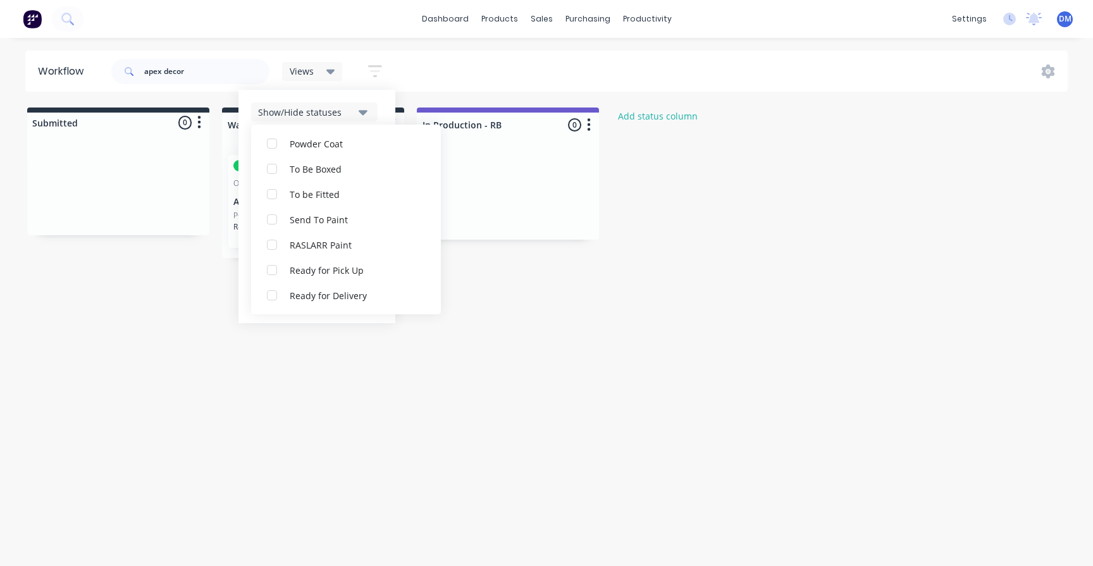
click at [308, 110] on div "Show/Hide statuses" at bounding box center [305, 112] width 95 height 13
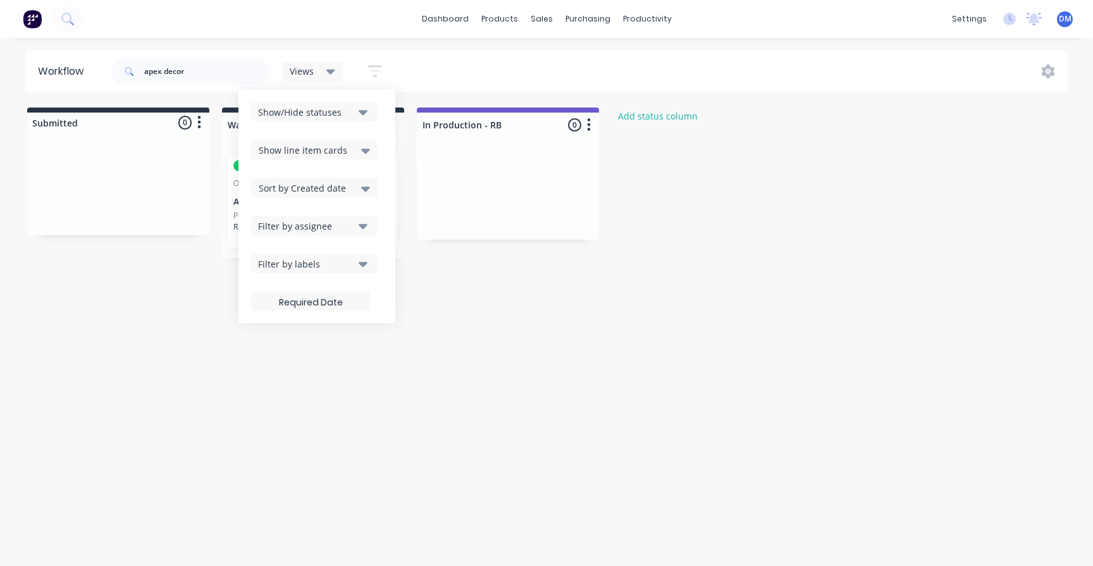
click at [301, 262] on div "Filter by labels" at bounding box center [305, 263] width 95 height 13
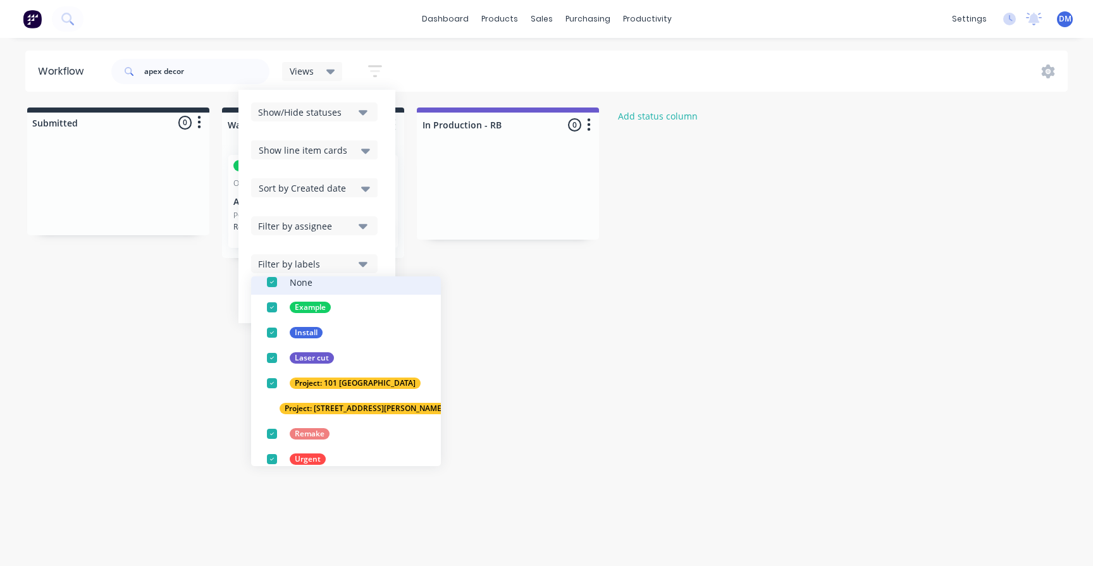
scroll to position [89, 0]
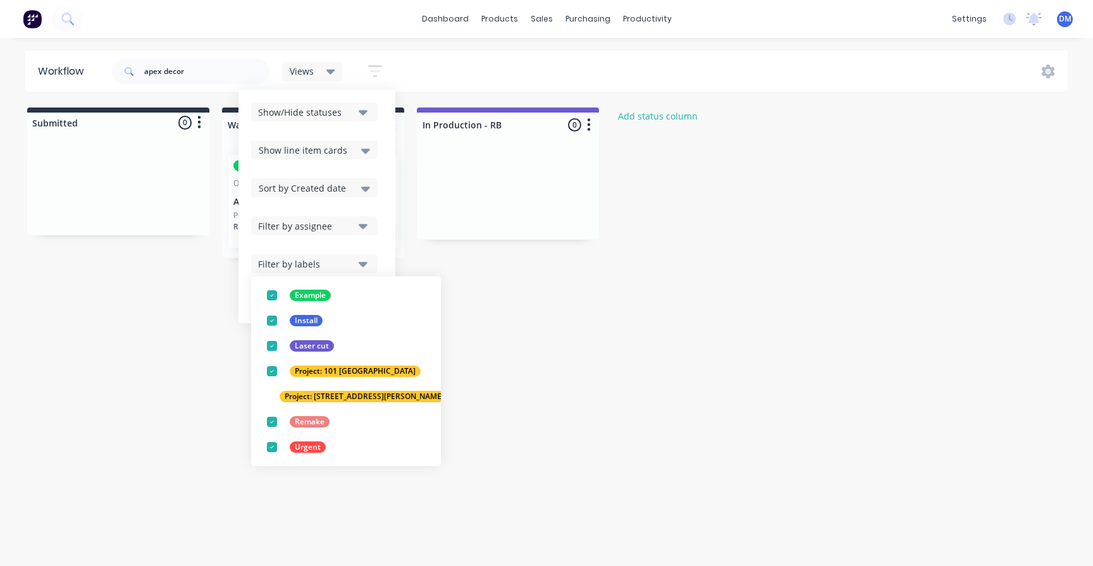
click at [311, 267] on div "Filter by labels" at bounding box center [305, 263] width 95 height 13
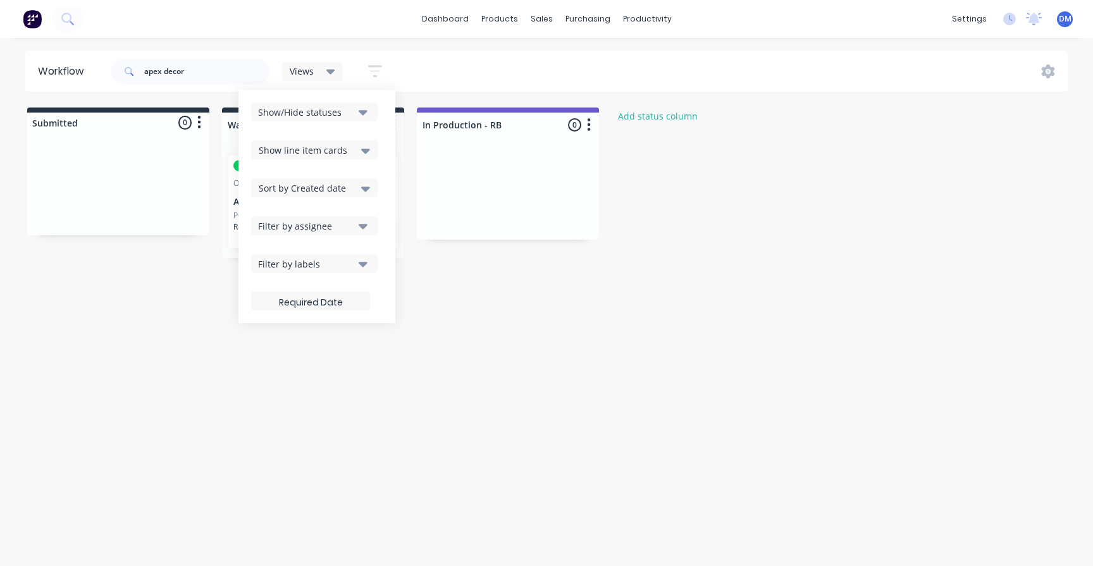
click at [311, 267] on div "Filter by labels" at bounding box center [305, 263] width 95 height 13
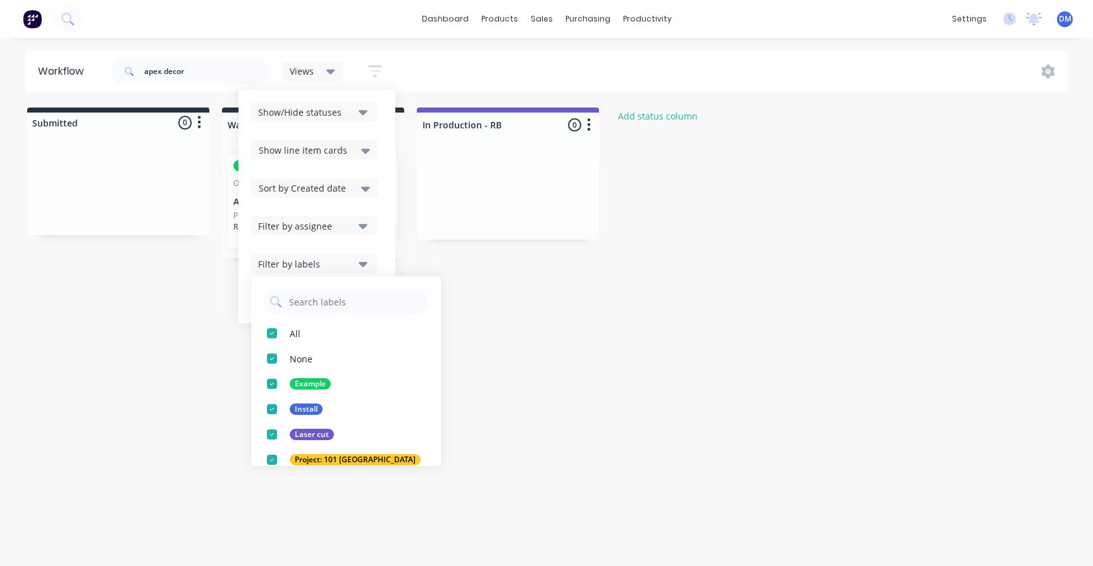
click at [317, 264] on div "Filter by labels" at bounding box center [305, 263] width 95 height 13
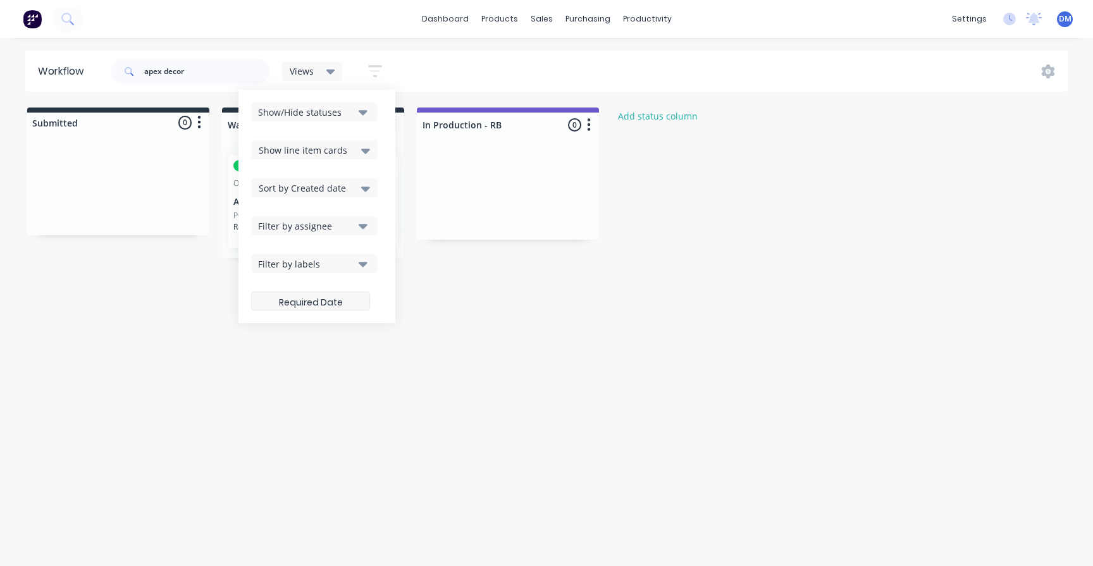
click at [321, 305] on label at bounding box center [310, 300] width 119 height 19
click at [321, 305] on input at bounding box center [311, 302] width 118 height 25
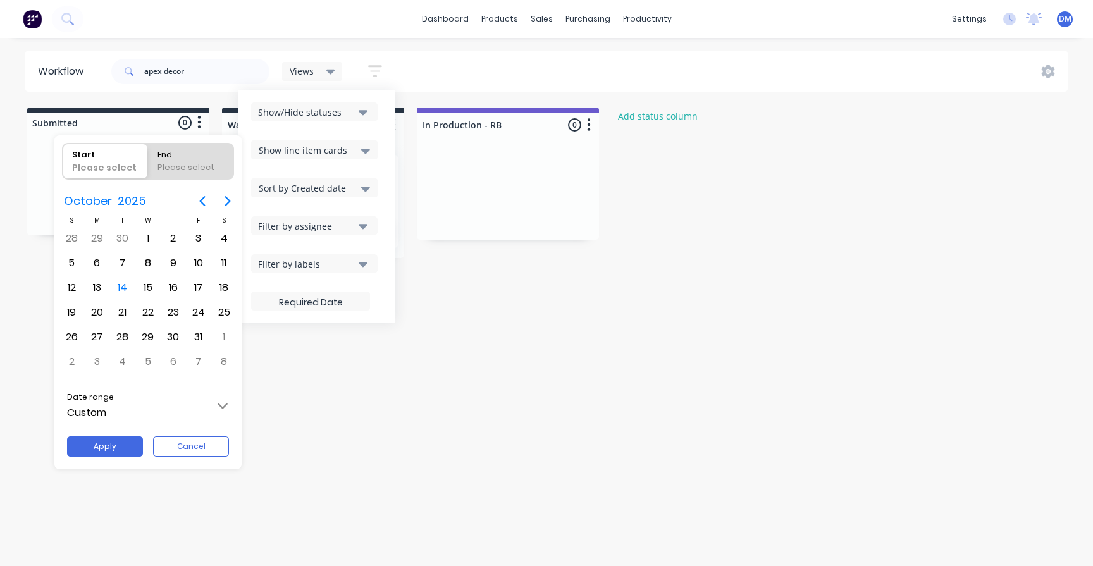
click at [332, 70] on div at bounding box center [546, 283] width 1295 height 768
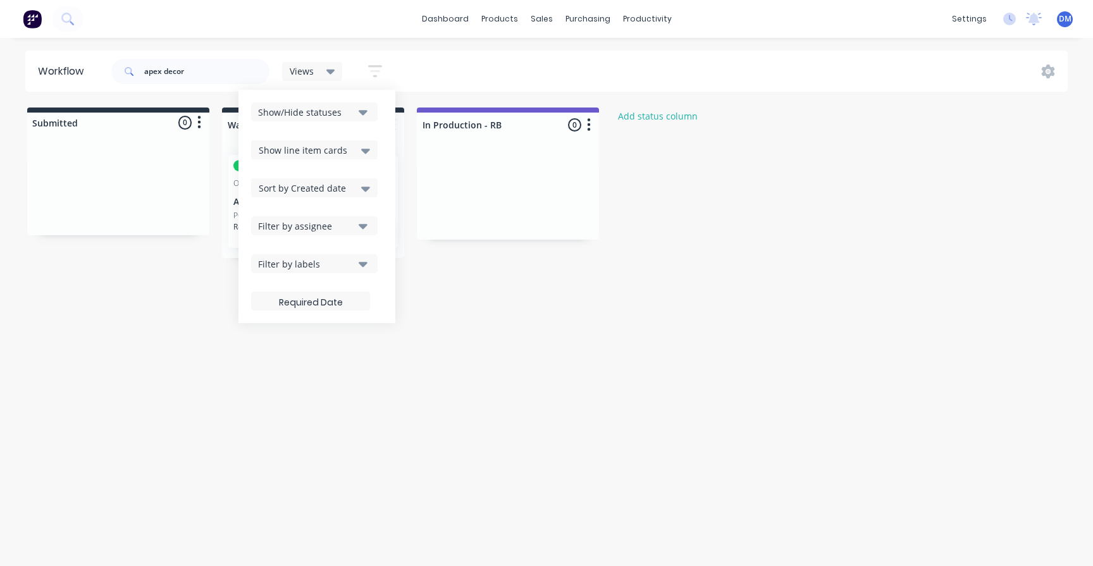
click at [331, 73] on icon at bounding box center [330, 72] width 9 height 5
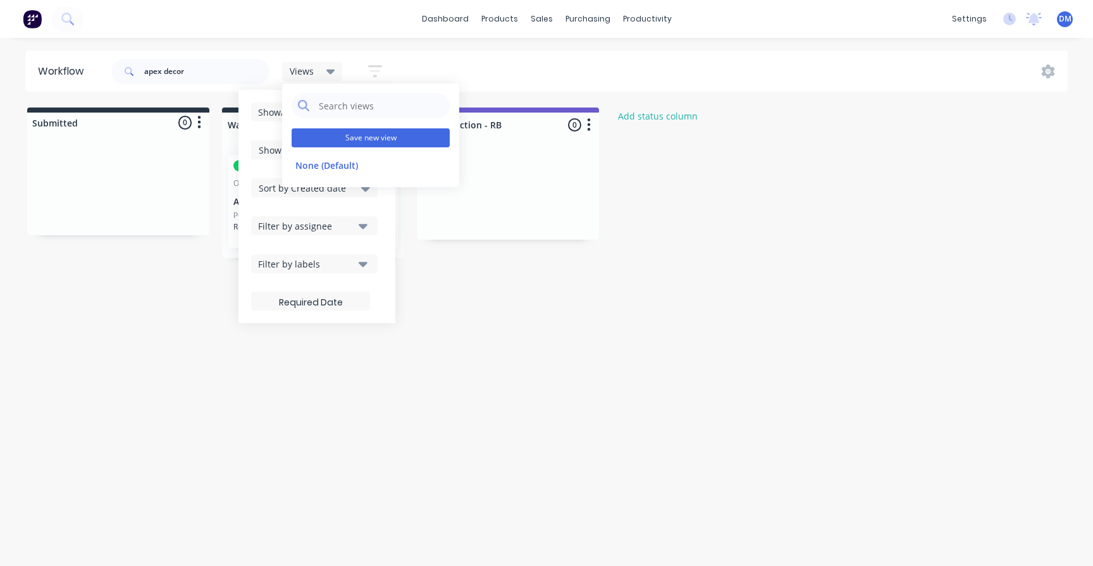
click at [369, 136] on button "Save new view" at bounding box center [370, 137] width 158 height 19
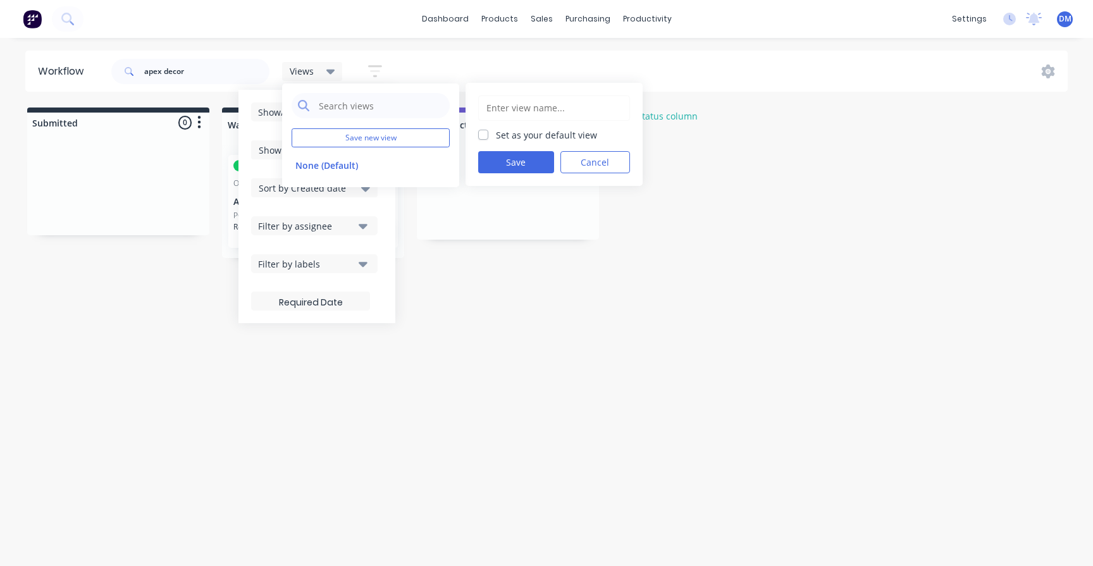
click at [517, 107] on input "text" at bounding box center [554, 108] width 138 height 24
type input "December Jobs"
click at [489, 164] on button "Save" at bounding box center [516, 162] width 76 height 22
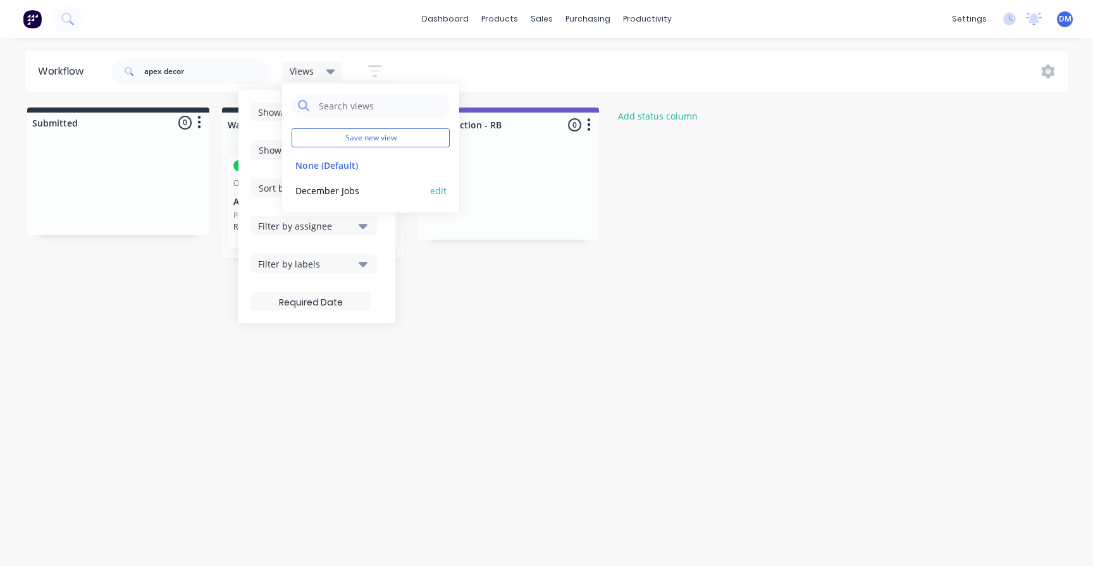
click at [346, 193] on button "December Jobs" at bounding box center [358, 190] width 135 height 15
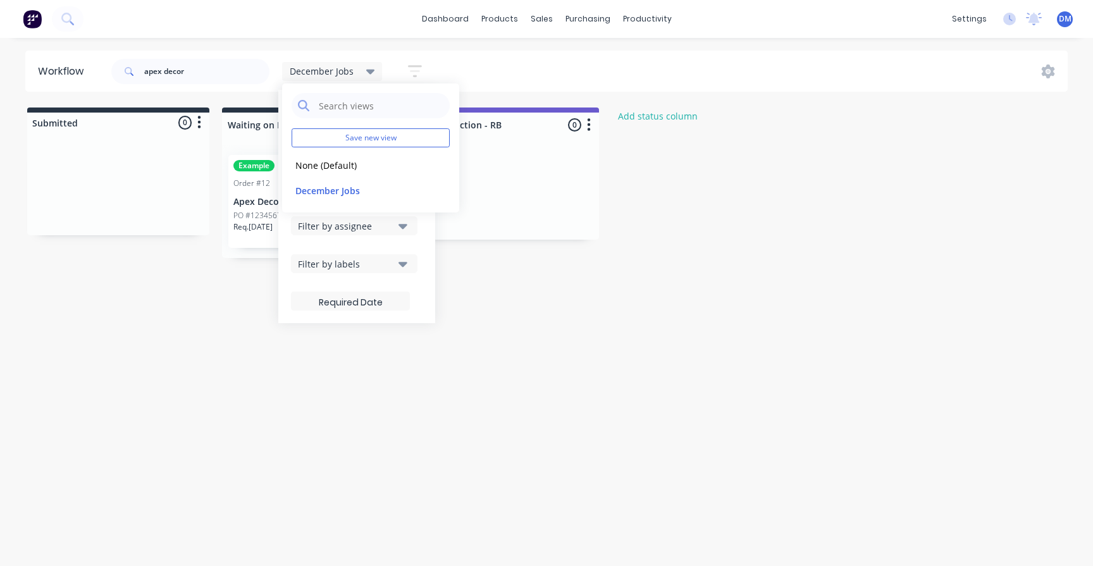
click at [591, 372] on div "Workflow apex decor December Jobs Save new view None (Default) edit December Jo…" at bounding box center [546, 296] width 1093 height 490
click at [515, 81] on div "apex decor December Jobs Save new view None (Default) edit December Jobs edit S…" at bounding box center [588, 71] width 959 height 38
click at [374, 76] on div "December Jobs" at bounding box center [332, 71] width 101 height 19
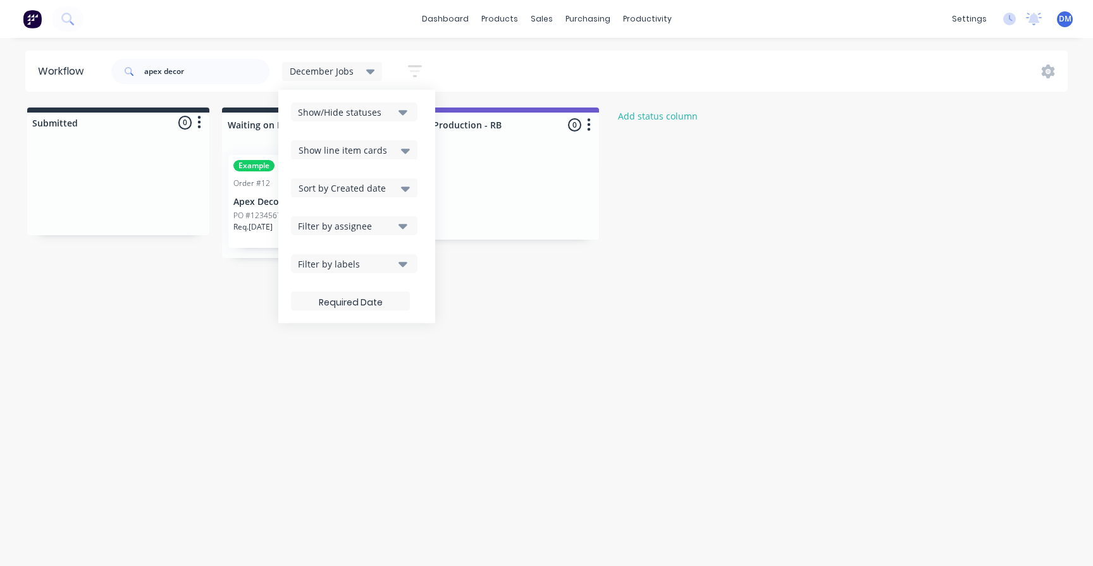
click at [362, 73] on div "December Jobs" at bounding box center [332, 71] width 85 height 11
click at [474, 384] on div "Workflow apex decor December Jobs Save new view None (Default) edit December Jo…" at bounding box center [546, 296] width 1093 height 490
click at [369, 75] on icon at bounding box center [370, 71] width 9 height 14
